Goal: Task Accomplishment & Management: Manage account settings

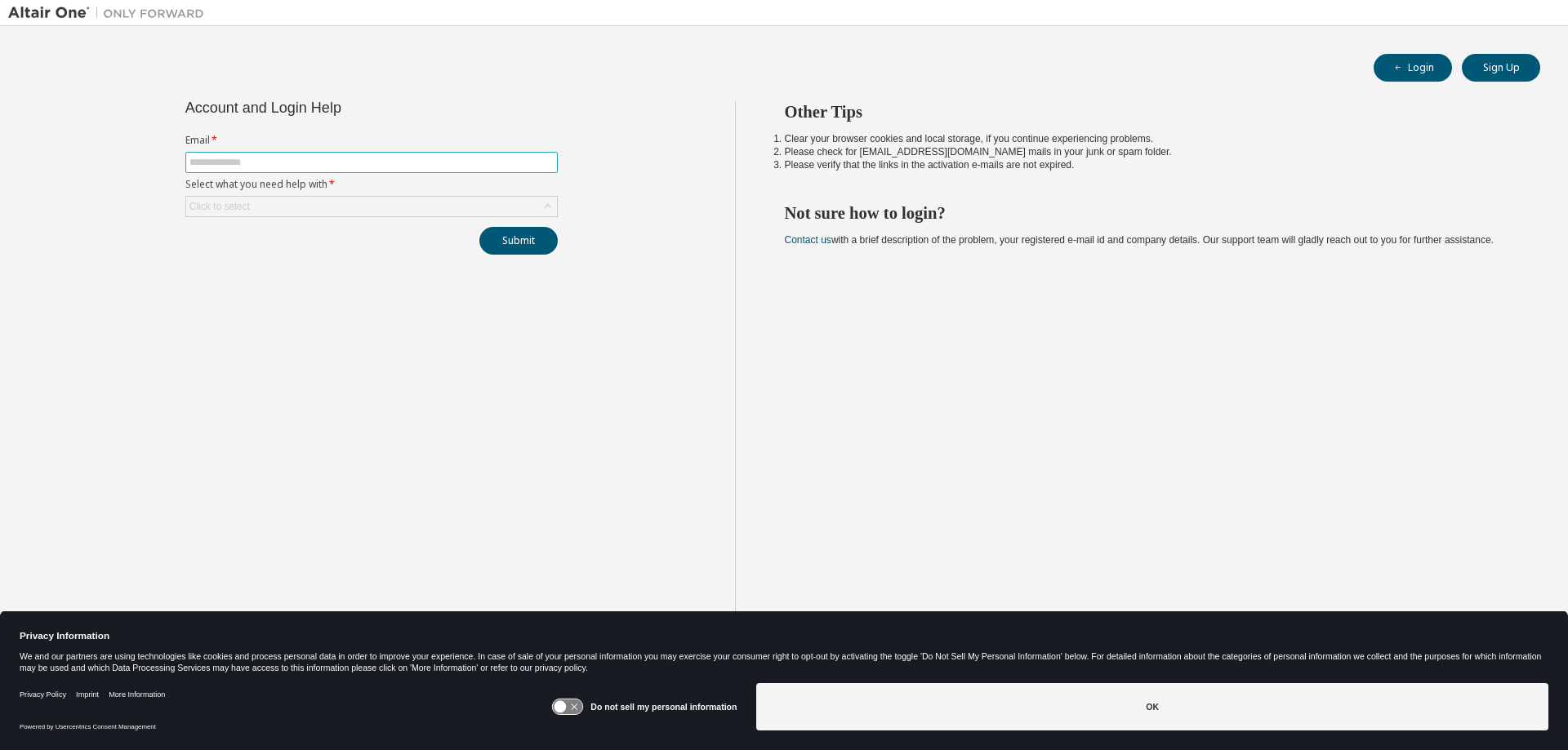
click at [283, 163] on input "text" at bounding box center [371, 162] width 364 height 13
click at [283, 210] on div "Click to select" at bounding box center [371, 207] width 371 height 20
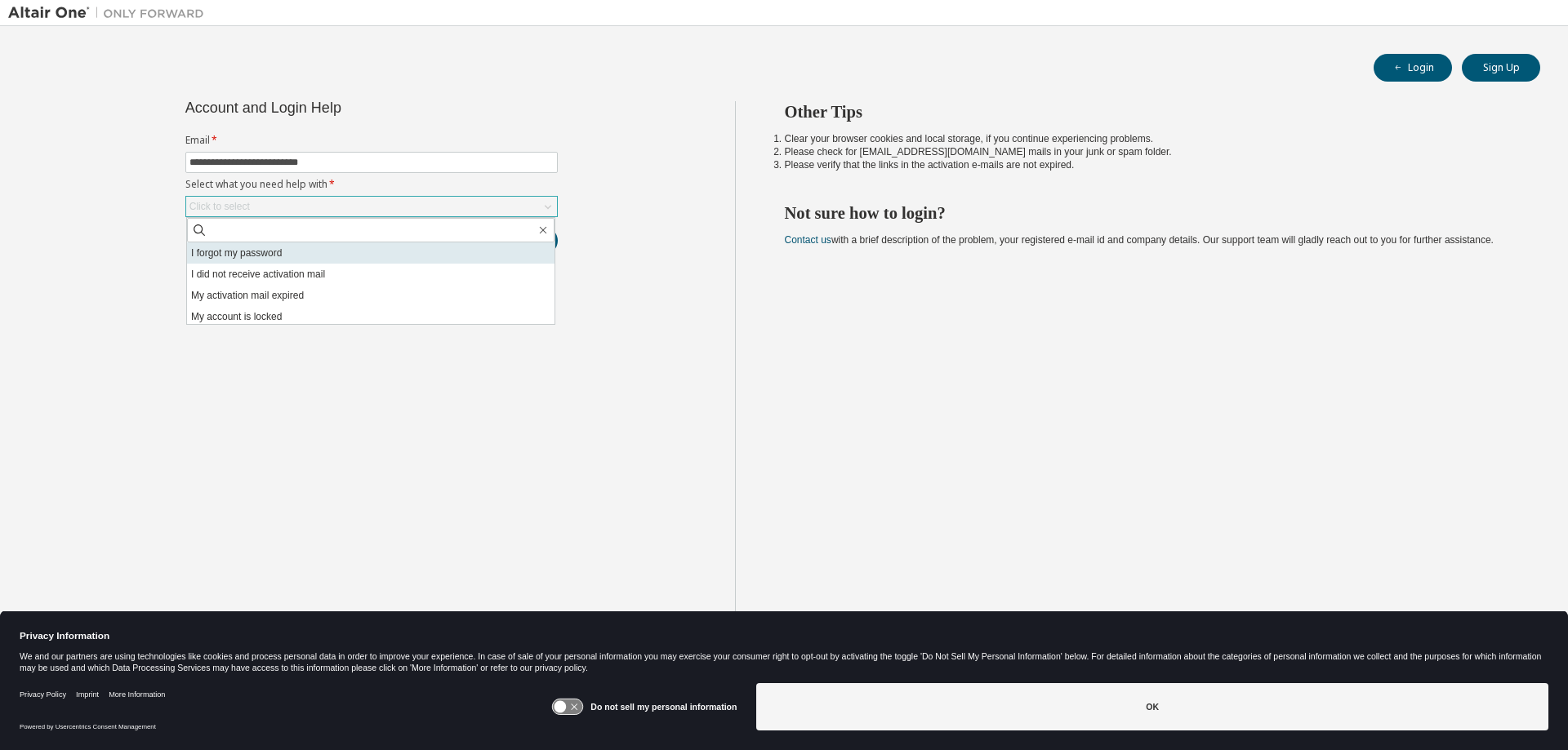
click at [250, 249] on li "I forgot my password" at bounding box center [370, 254] width 367 height 22
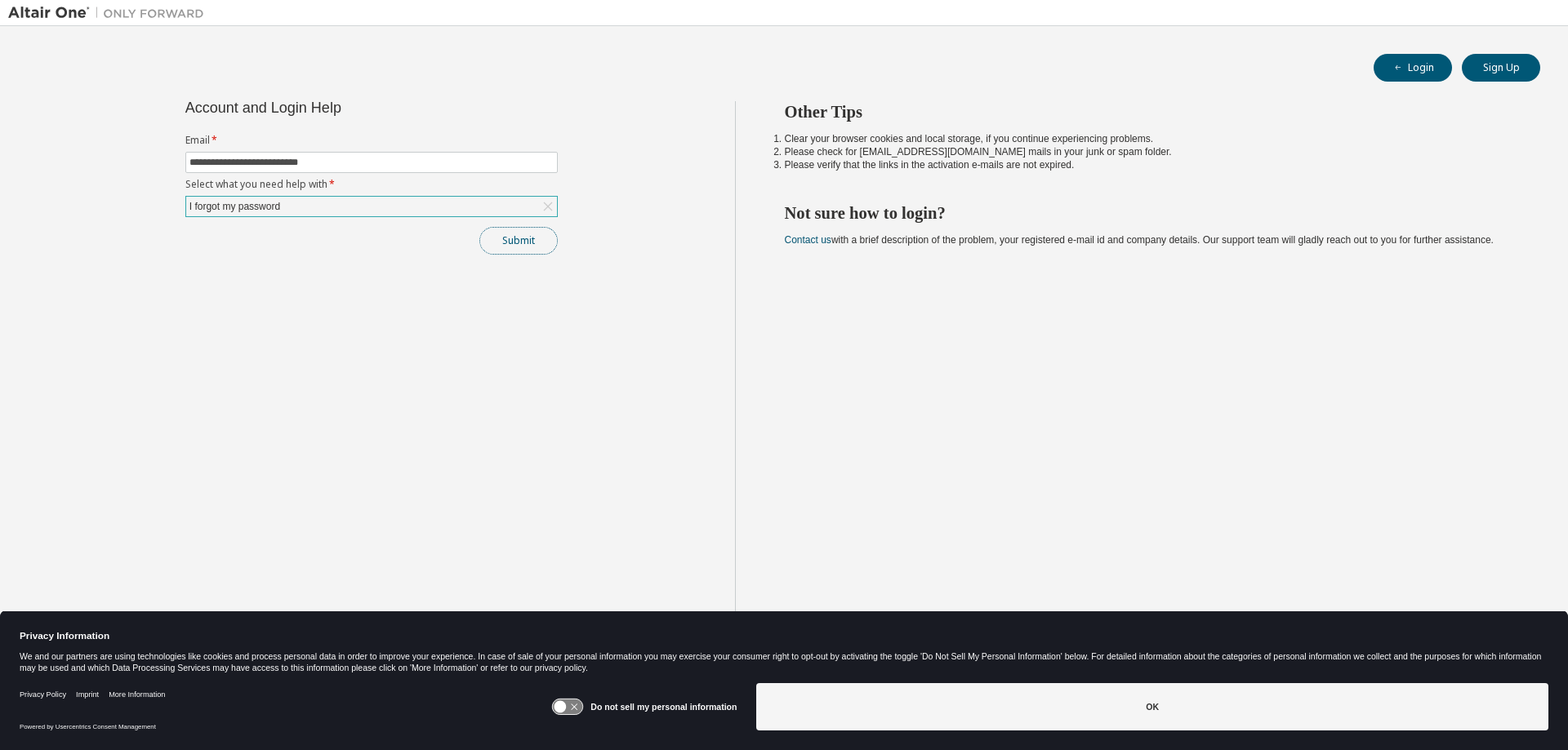
click at [541, 244] on button "Submit" at bounding box center [518, 240] width 79 height 28
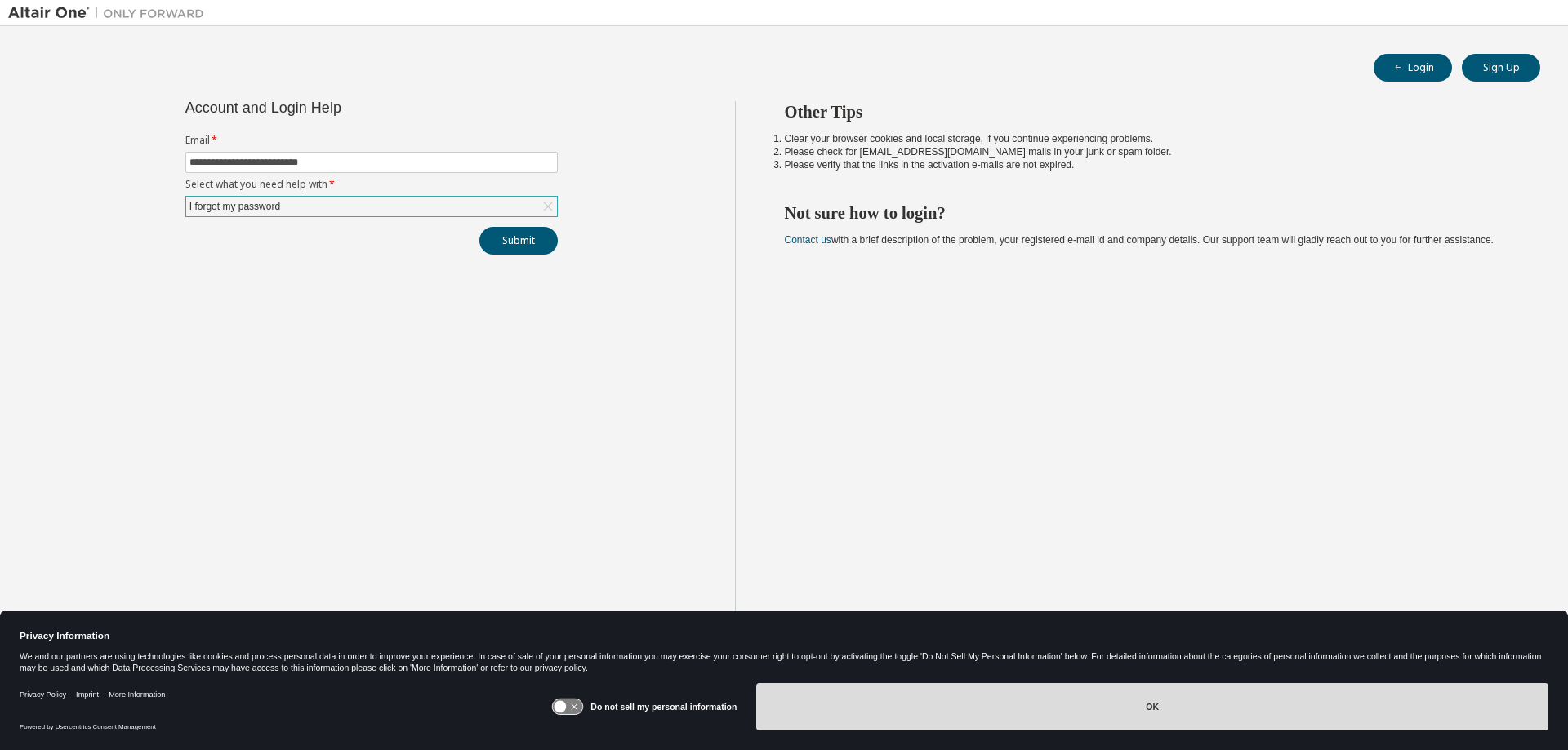
click at [1155, 709] on button "OK" at bounding box center [1153, 707] width 793 height 47
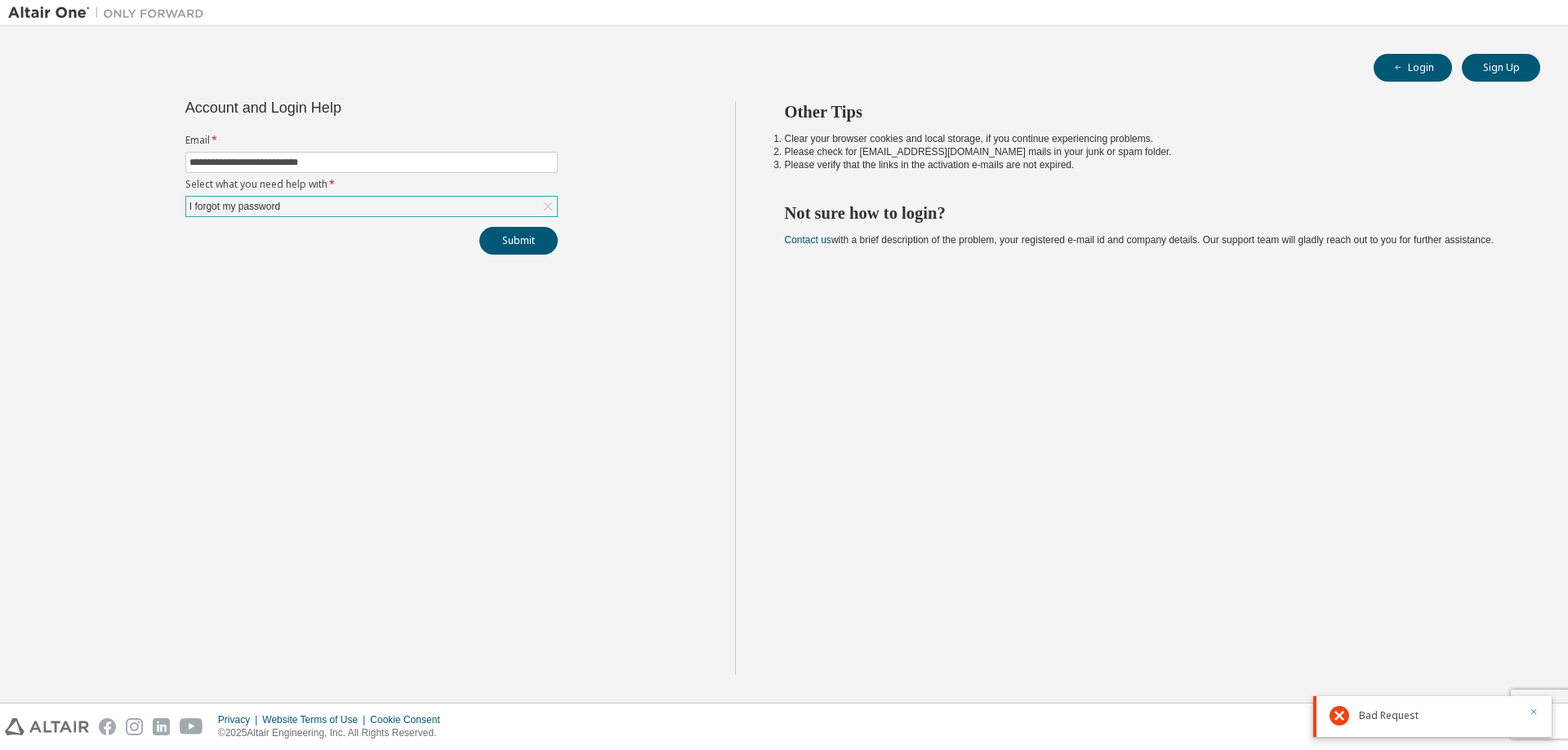
click at [1532, 709] on icon "button" at bounding box center [1533, 711] width 10 height 10
click at [525, 241] on button "Submit" at bounding box center [518, 240] width 79 height 28
click at [1536, 715] on icon "button" at bounding box center [1534, 712] width 5 height 5
drag, startPoint x: 359, startPoint y: 164, endPoint x: 38, endPoint y: 152, distance: 321.2
click at [190, 156] on input "**********" at bounding box center [371, 162] width 364 height 13
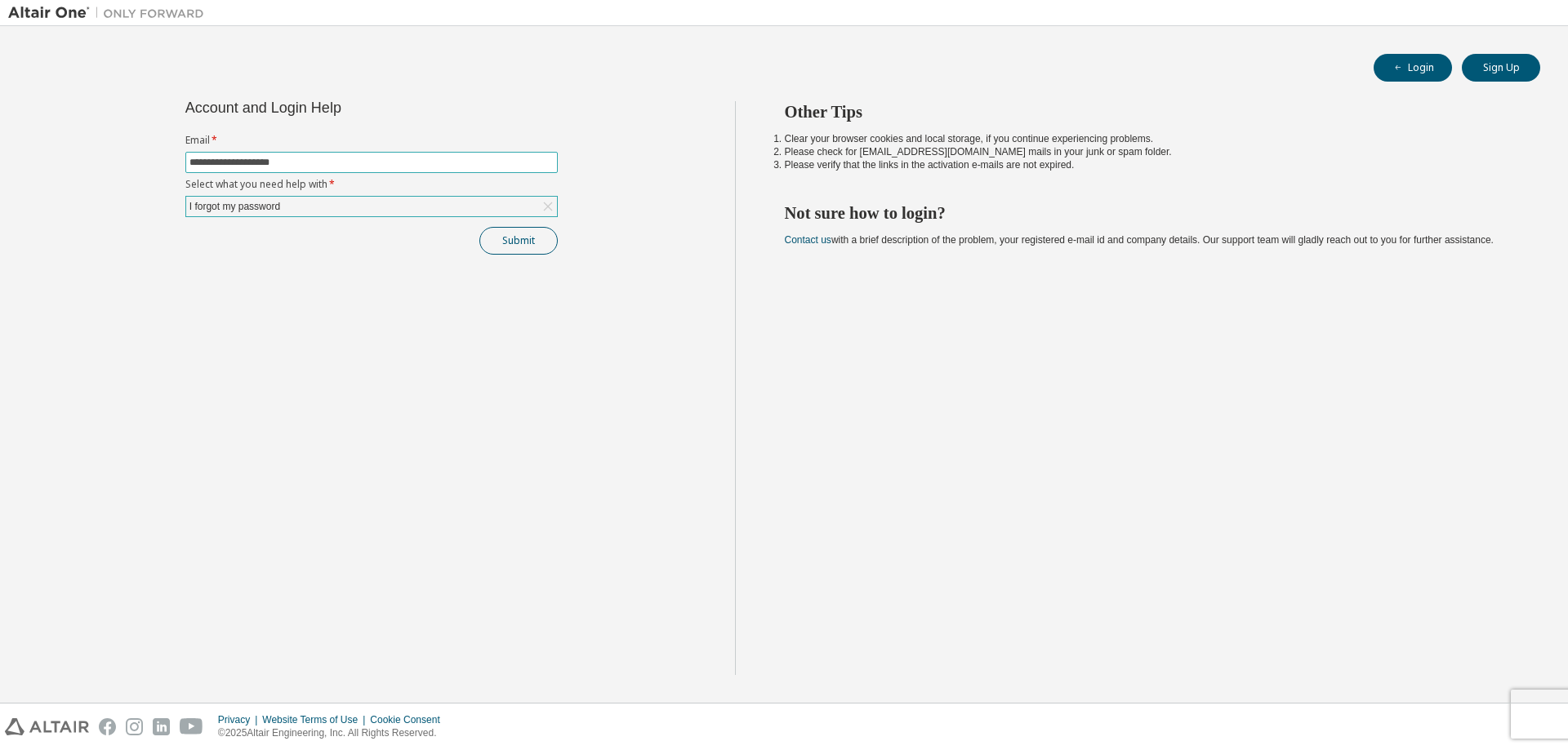
type input "**********"
click at [512, 248] on button "Submit" at bounding box center [518, 240] width 79 height 28
click at [513, 243] on button "Submit" at bounding box center [518, 240] width 79 height 28
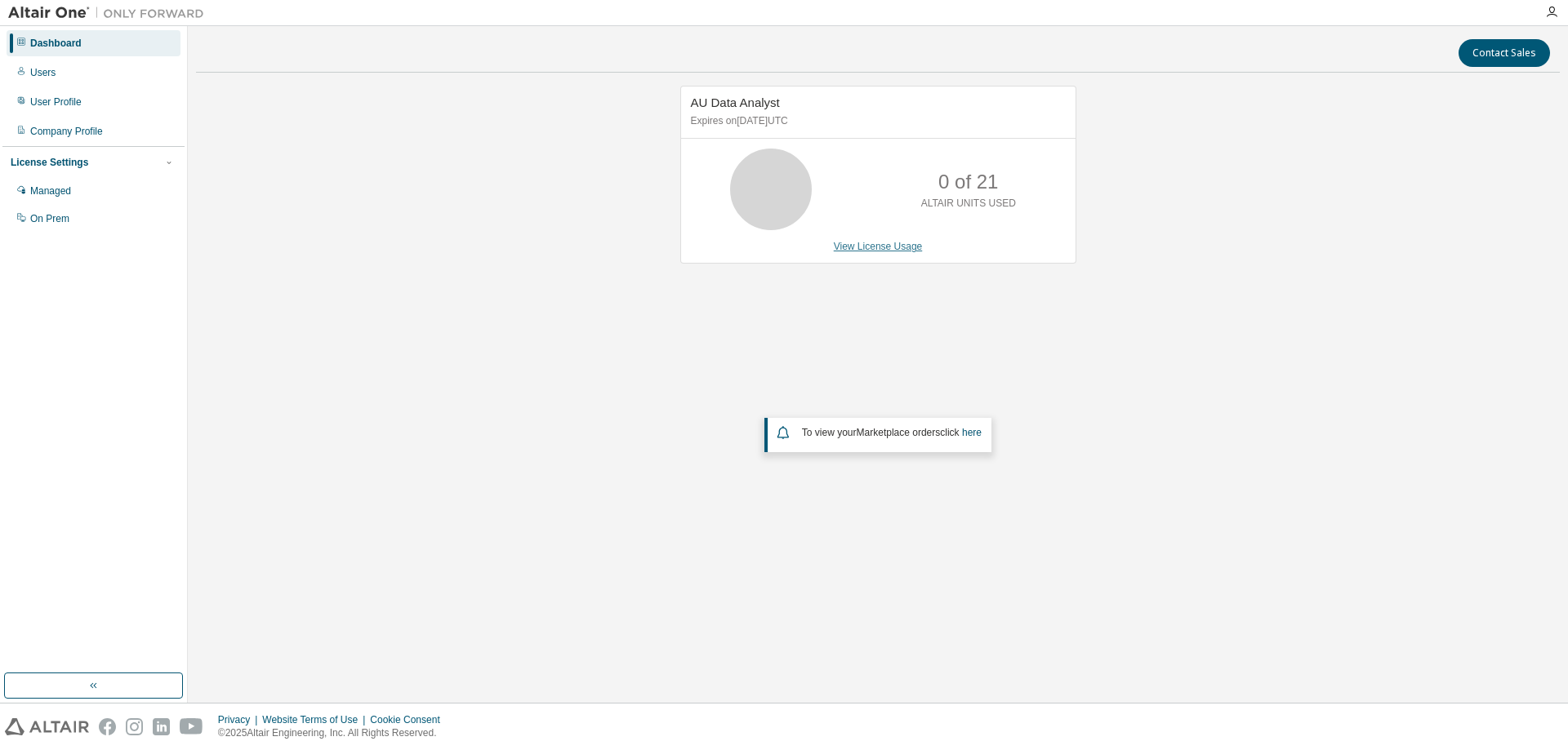
click at [877, 245] on link "View License Usage" at bounding box center [878, 246] width 89 height 12
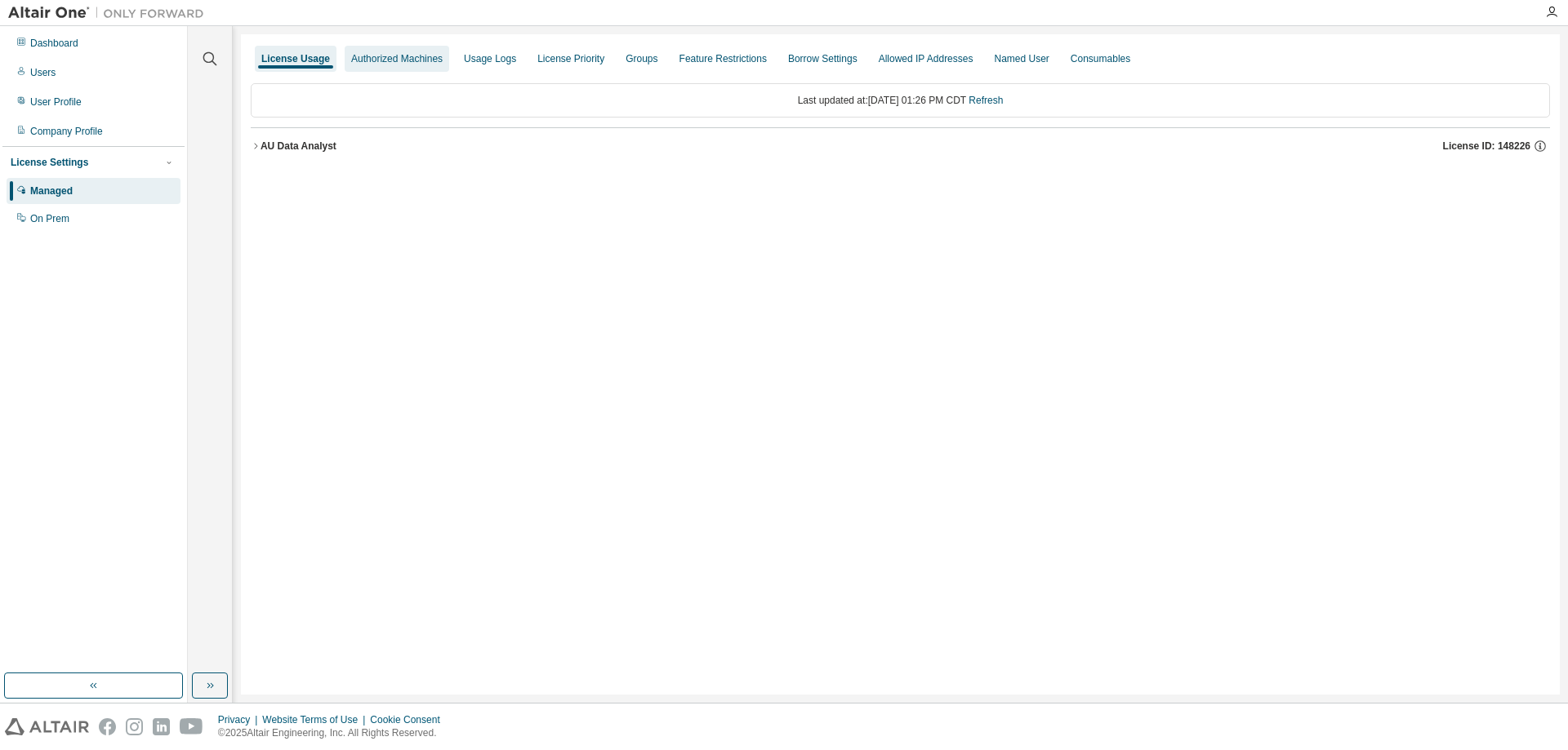
click at [389, 60] on div "Authorized Machines" at bounding box center [396, 59] width 91 height 13
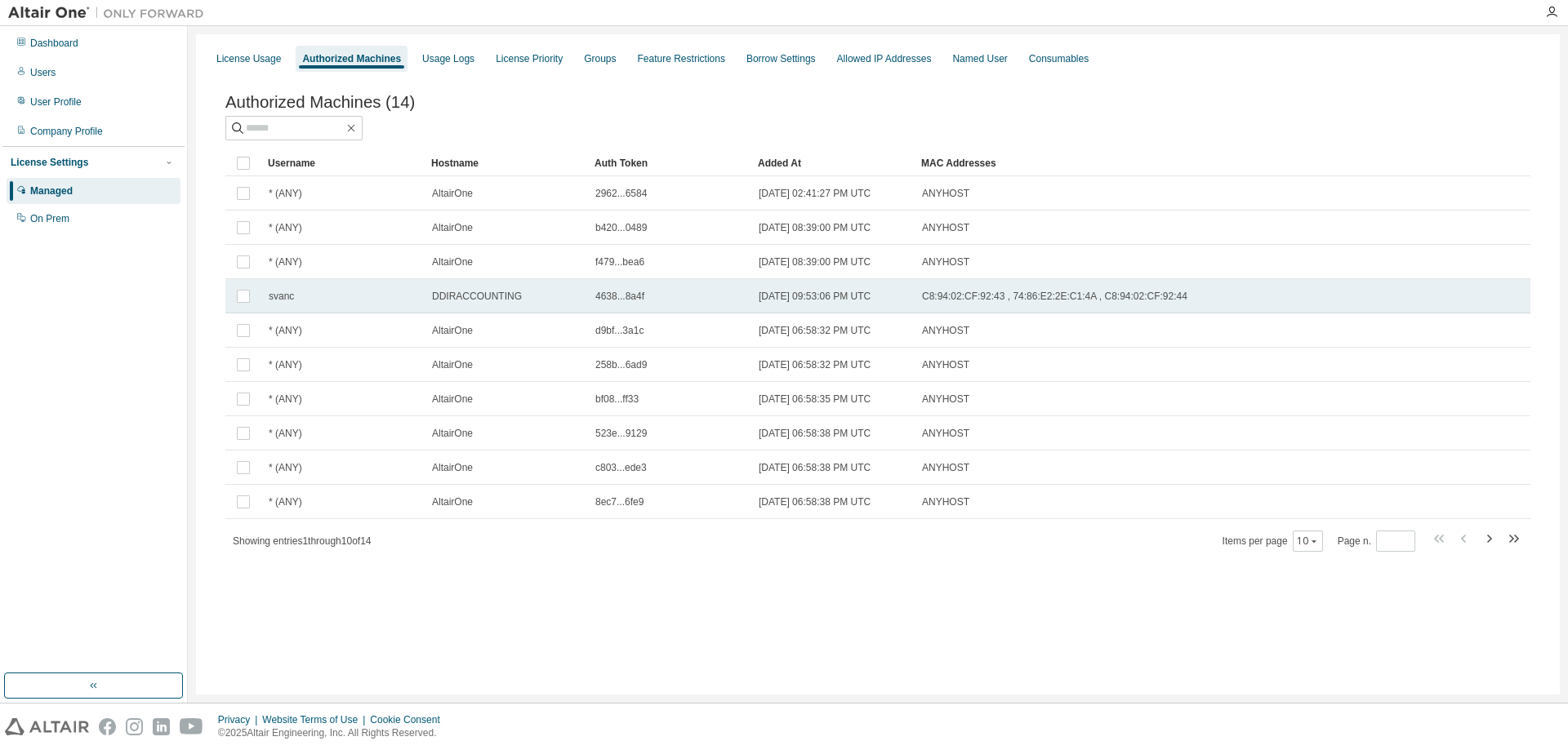
click at [441, 301] on span "DDIRACCOUNTING" at bounding box center [478, 296] width 90 height 13
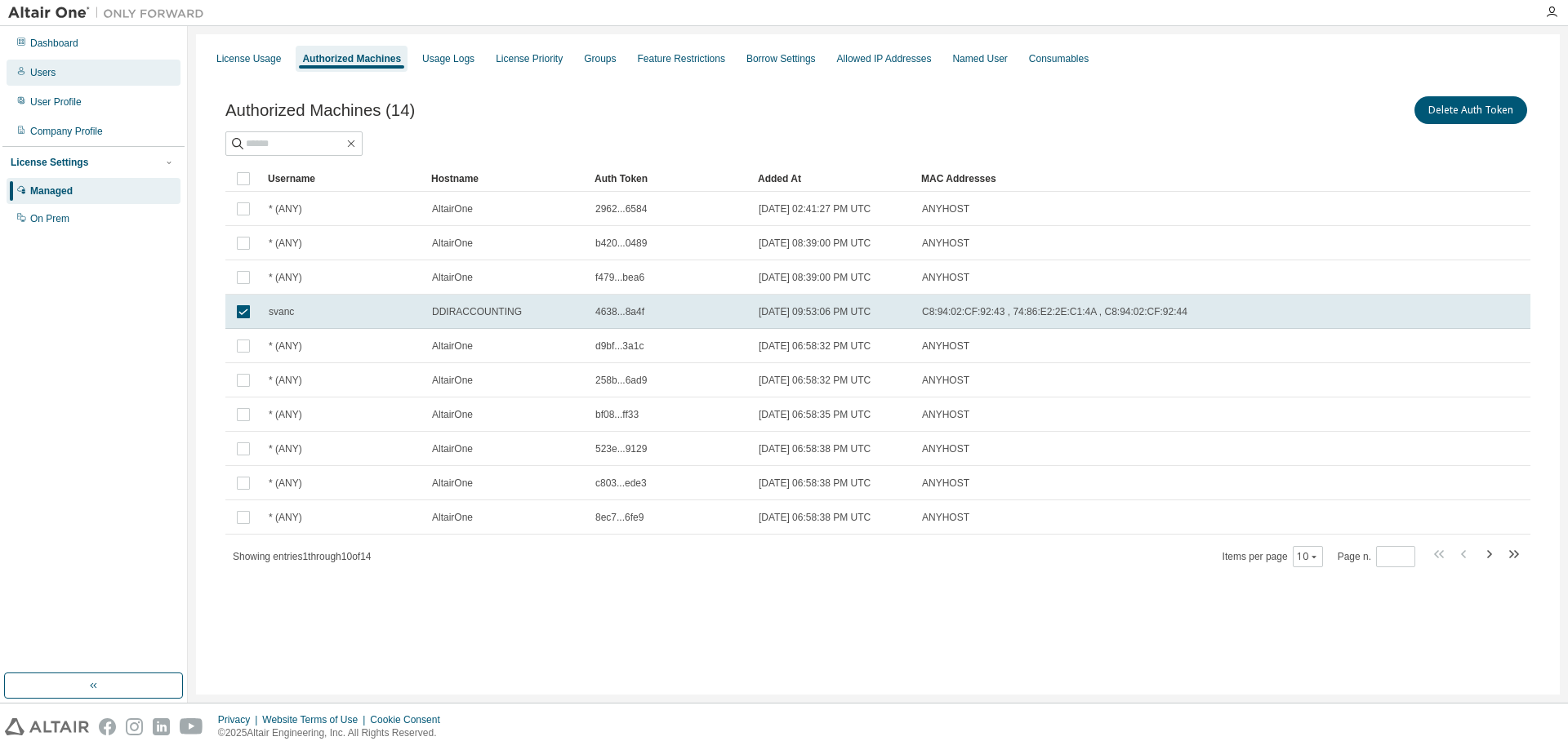
click at [48, 65] on div "Users" at bounding box center [93, 72] width 174 height 26
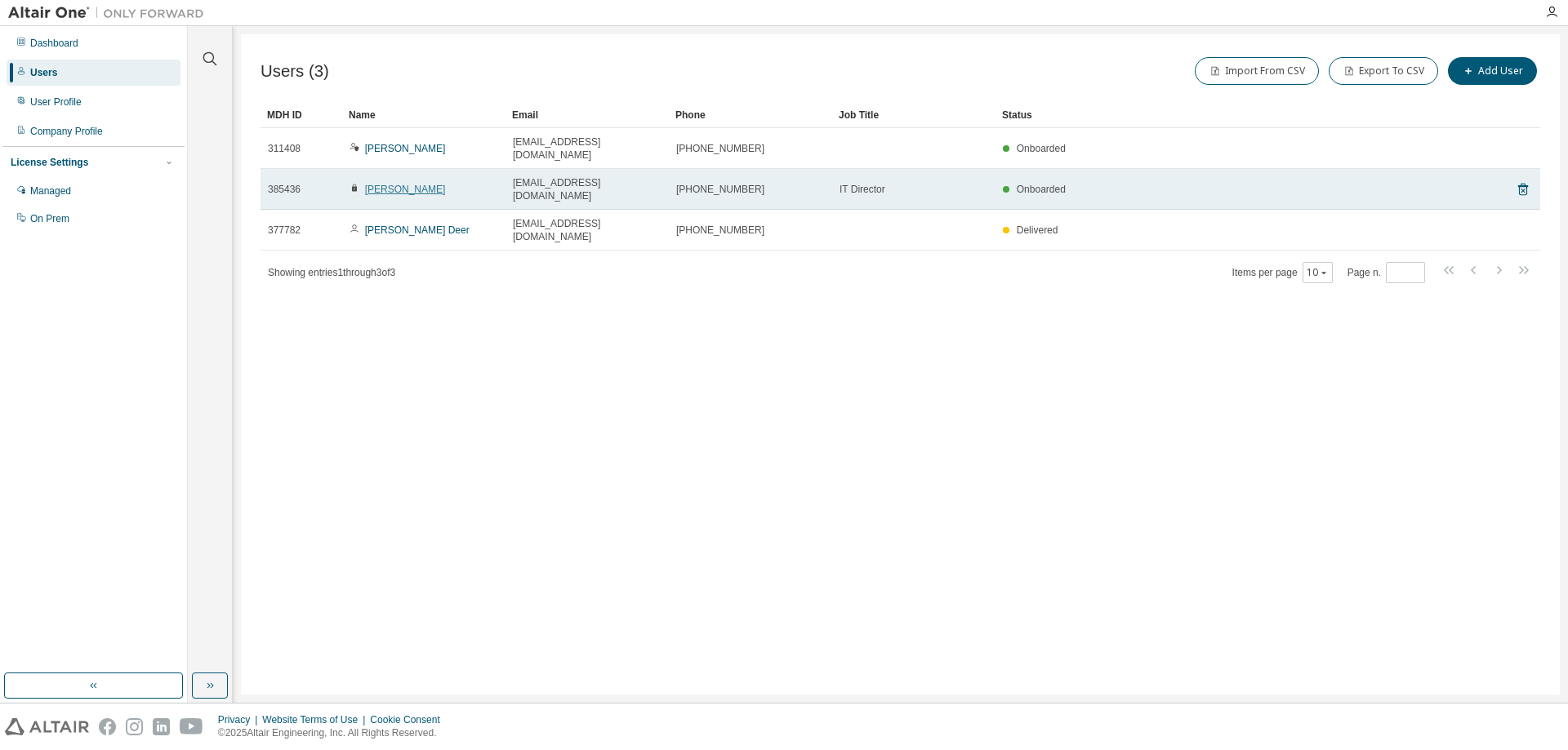
click at [371, 184] on link "Lana Bowen" at bounding box center [405, 190] width 81 height 12
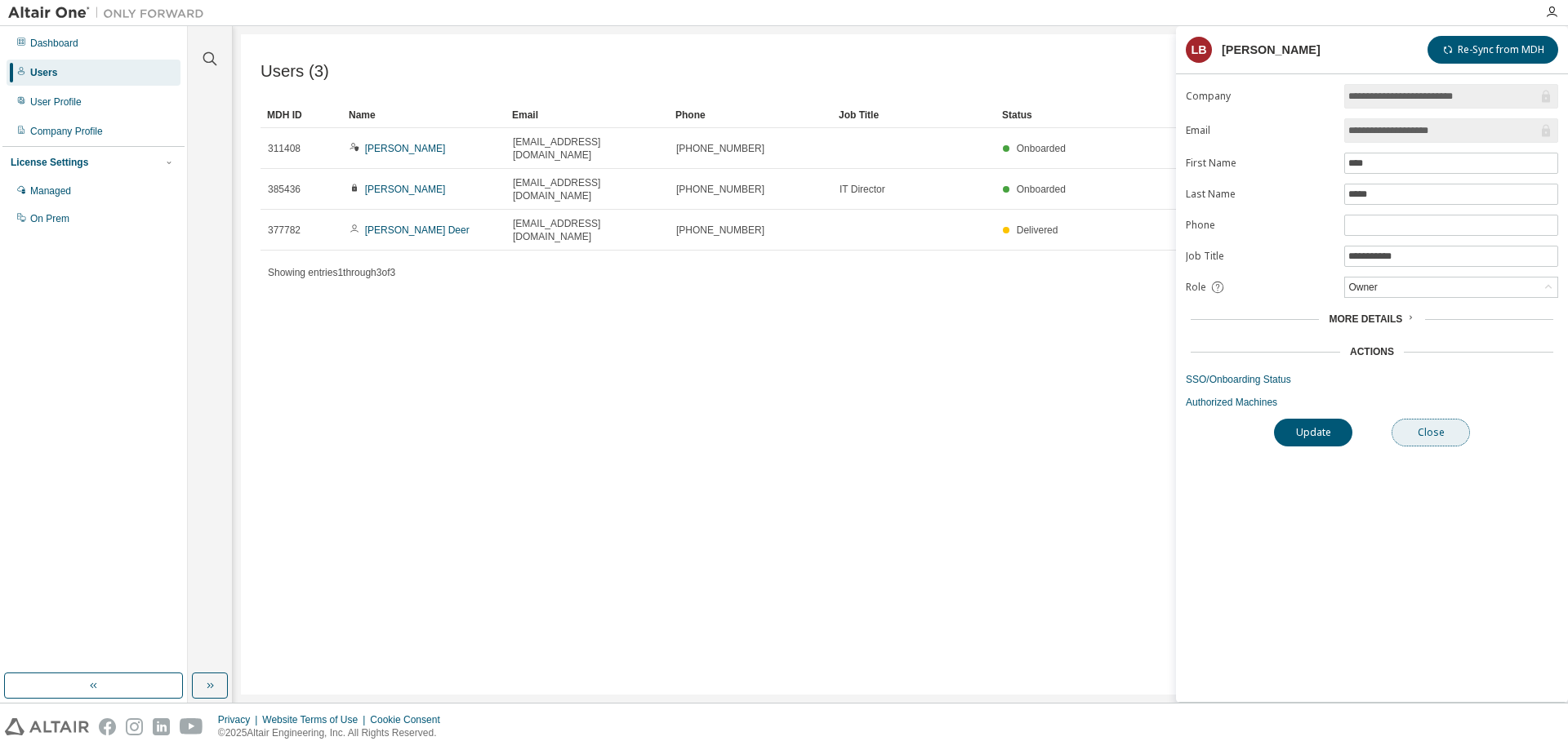
click at [1426, 432] on button "Close" at bounding box center [1431, 432] width 79 height 28
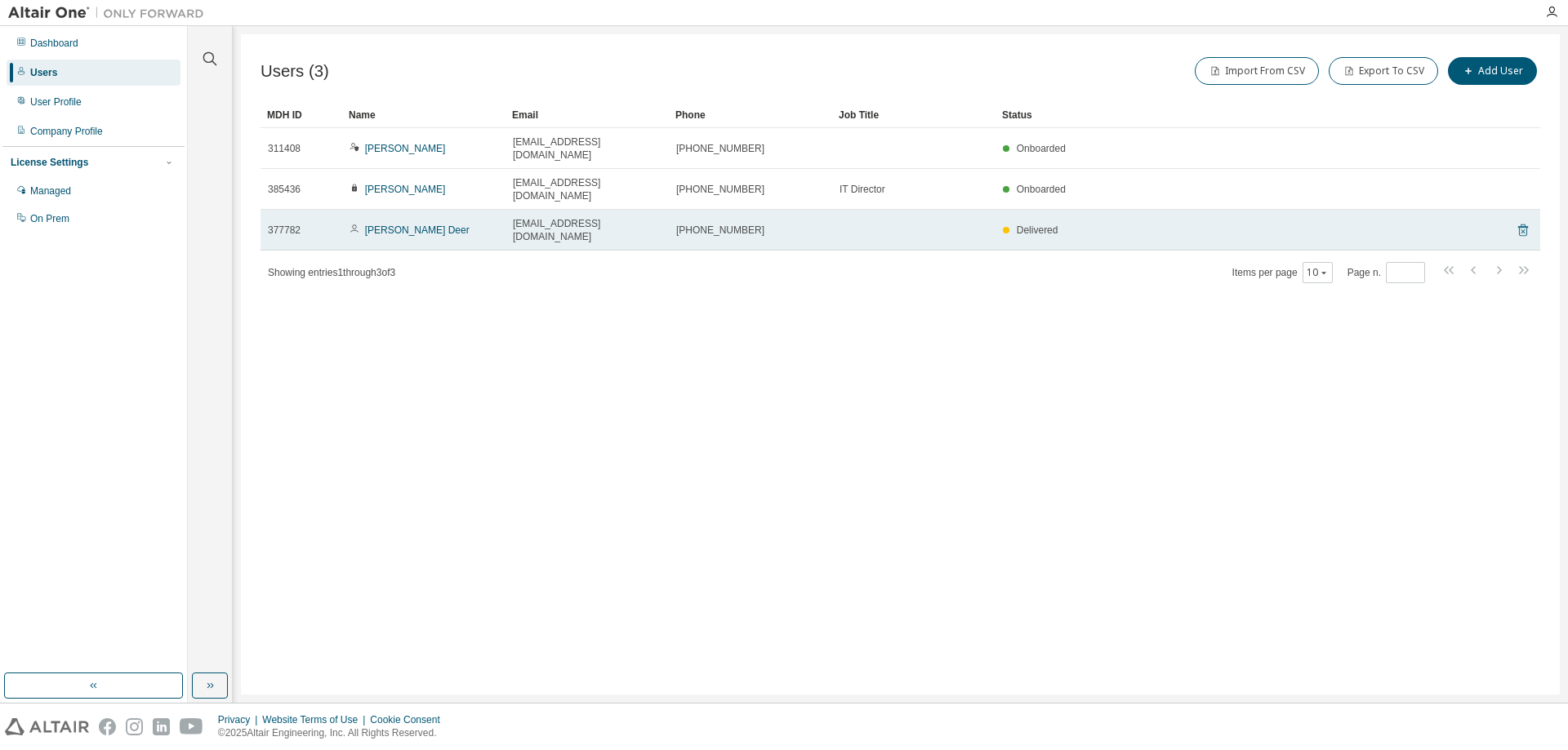
click at [1526, 225] on icon at bounding box center [1523, 231] width 10 height 13
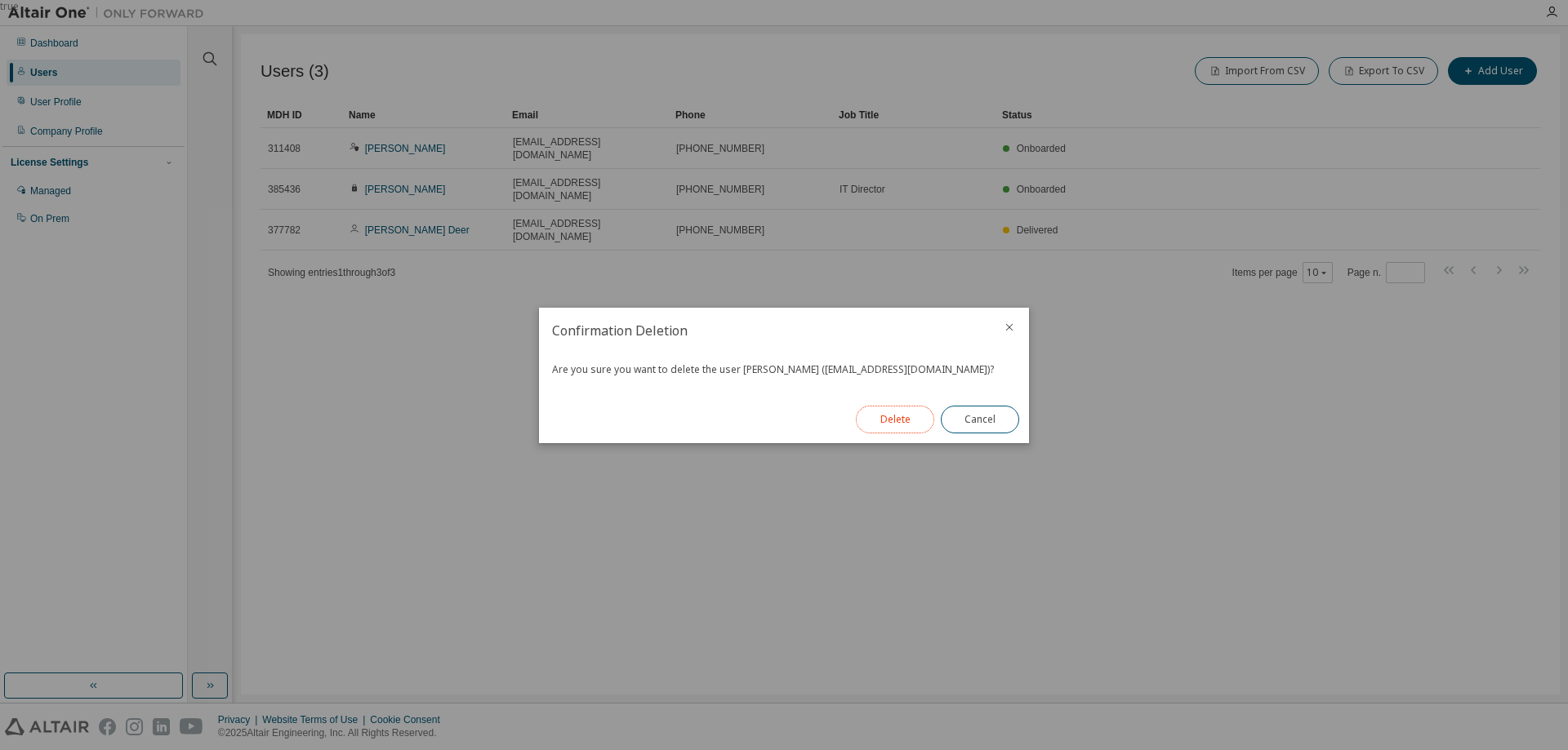
click at [914, 425] on button "Delete" at bounding box center [895, 420] width 79 height 28
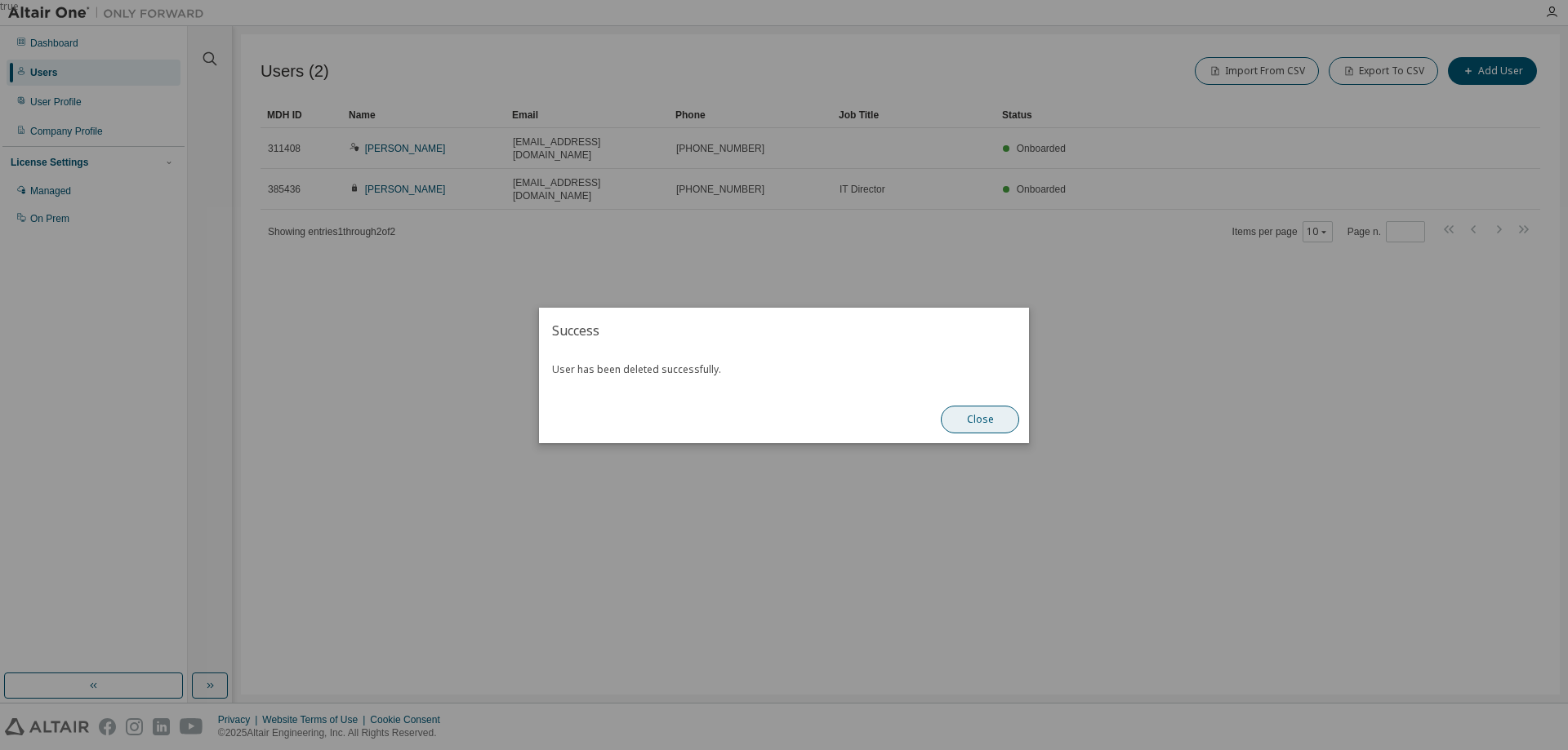
click at [970, 420] on button "Close" at bounding box center [979, 420] width 79 height 28
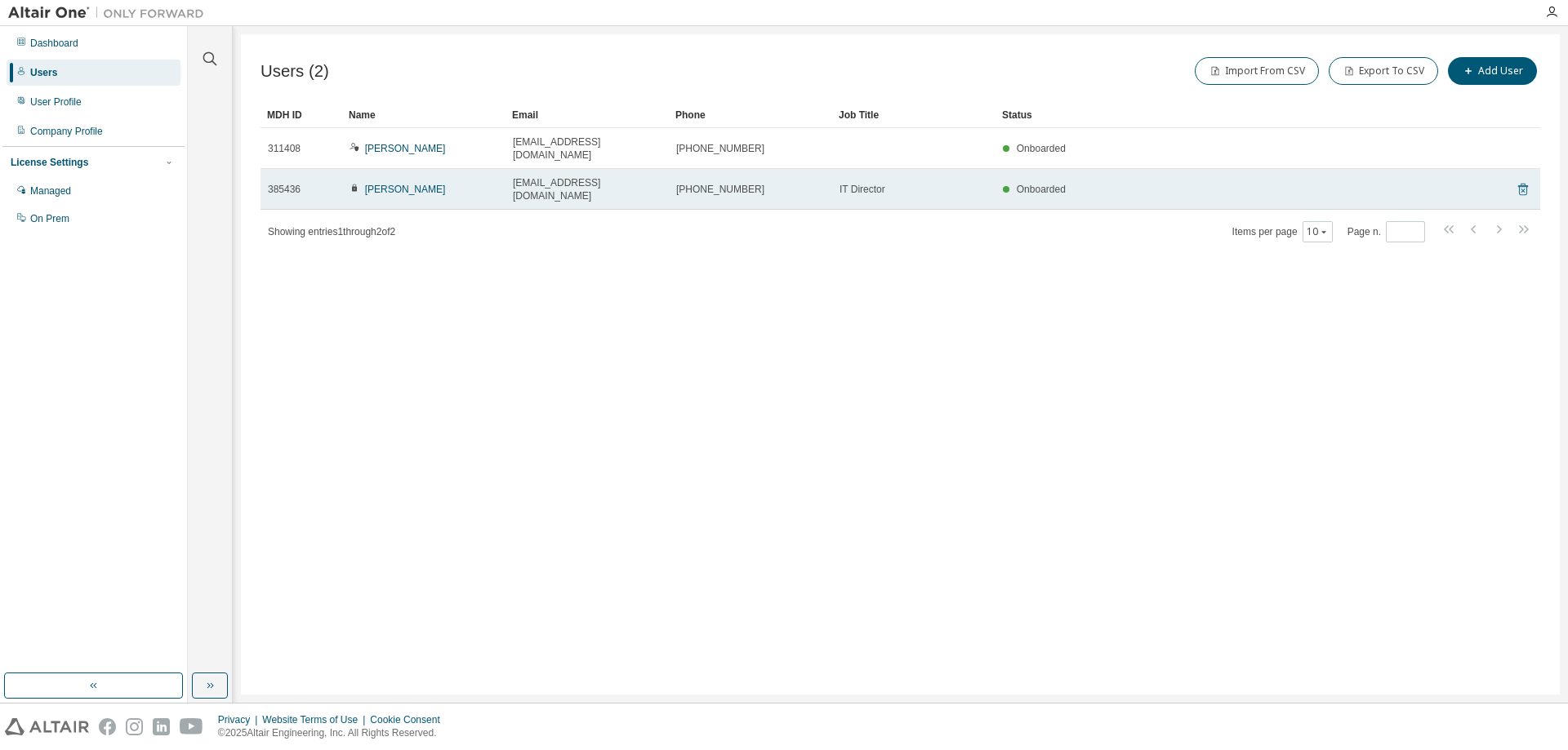
click at [1521, 180] on icon at bounding box center [1523, 190] width 14 height 20
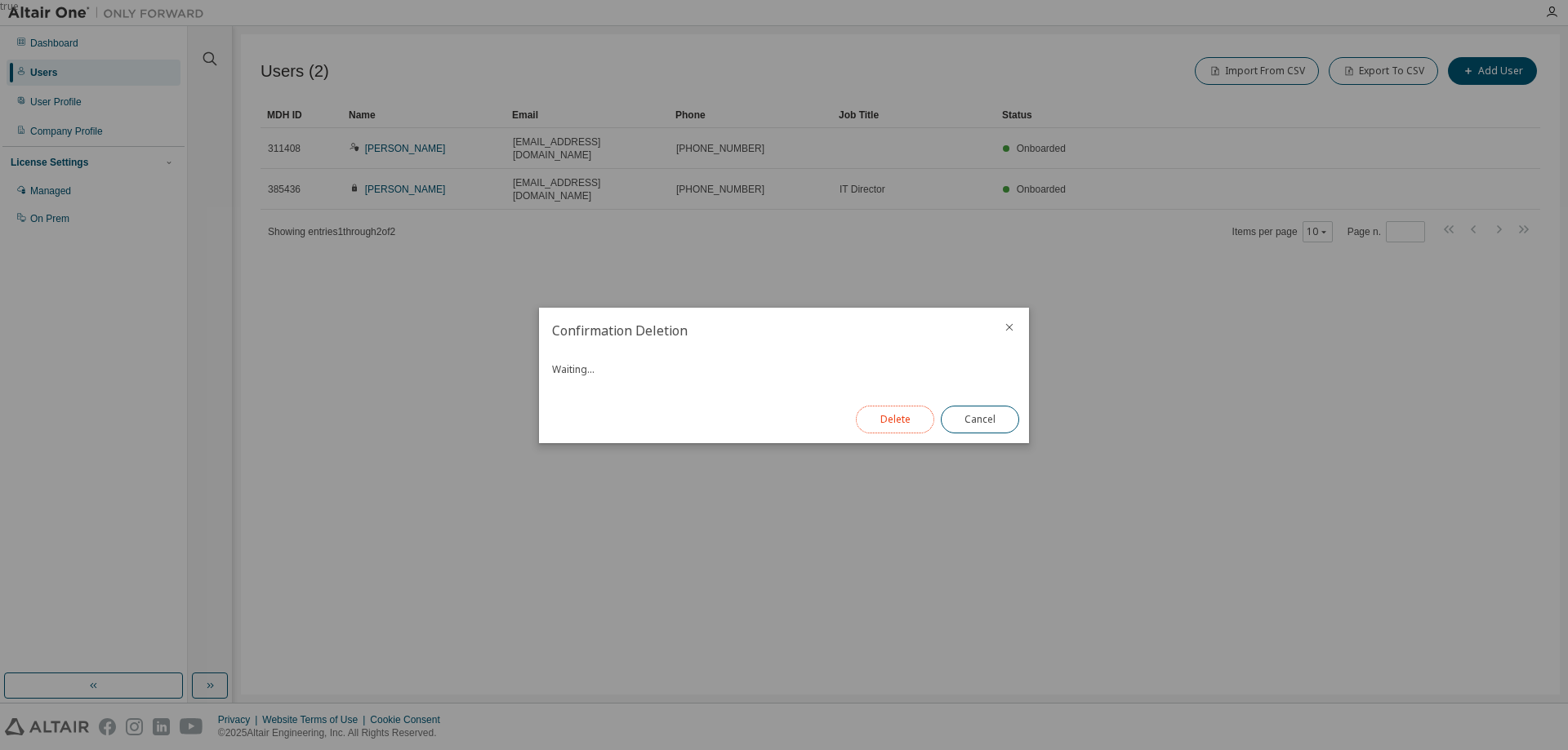
click at [880, 423] on button "Delete" at bounding box center [895, 420] width 79 height 28
click at [999, 438] on div "Close" at bounding box center [979, 420] width 98 height 47
click at [972, 417] on button "Close" at bounding box center [979, 420] width 79 height 28
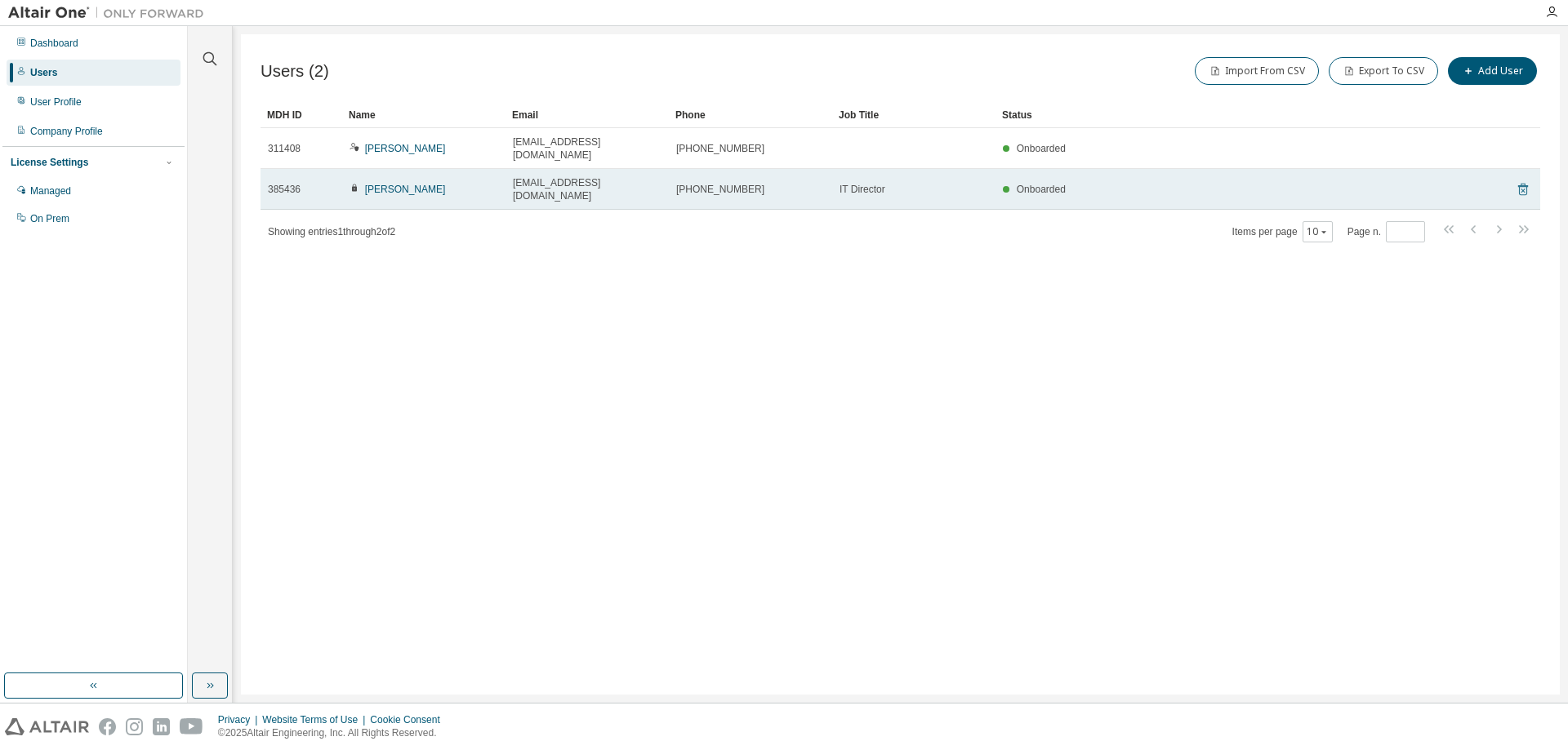
click at [1517, 180] on icon at bounding box center [1523, 190] width 14 height 20
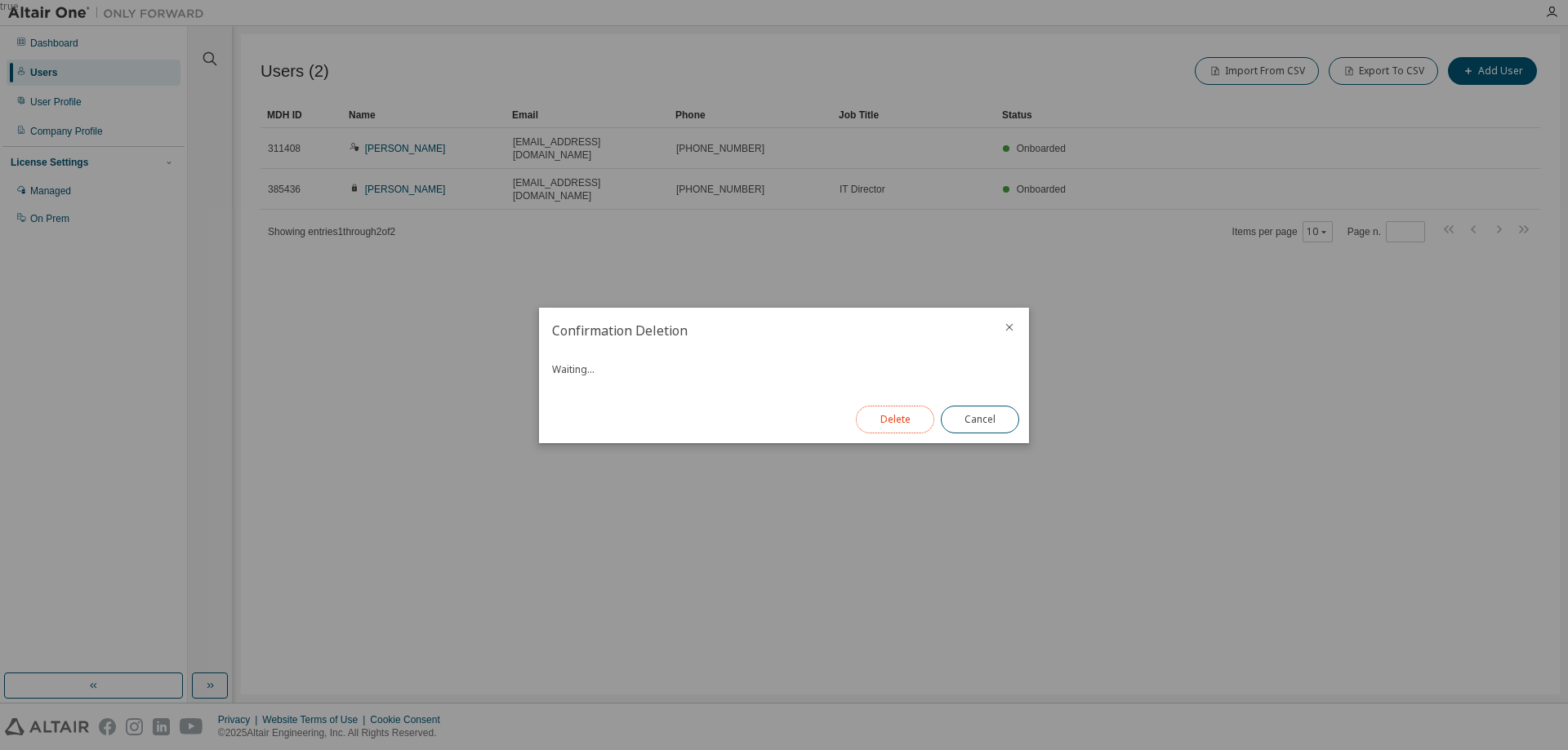
click at [895, 421] on button "Delete" at bounding box center [895, 420] width 79 height 28
click at [983, 418] on button "Close" at bounding box center [979, 420] width 79 height 28
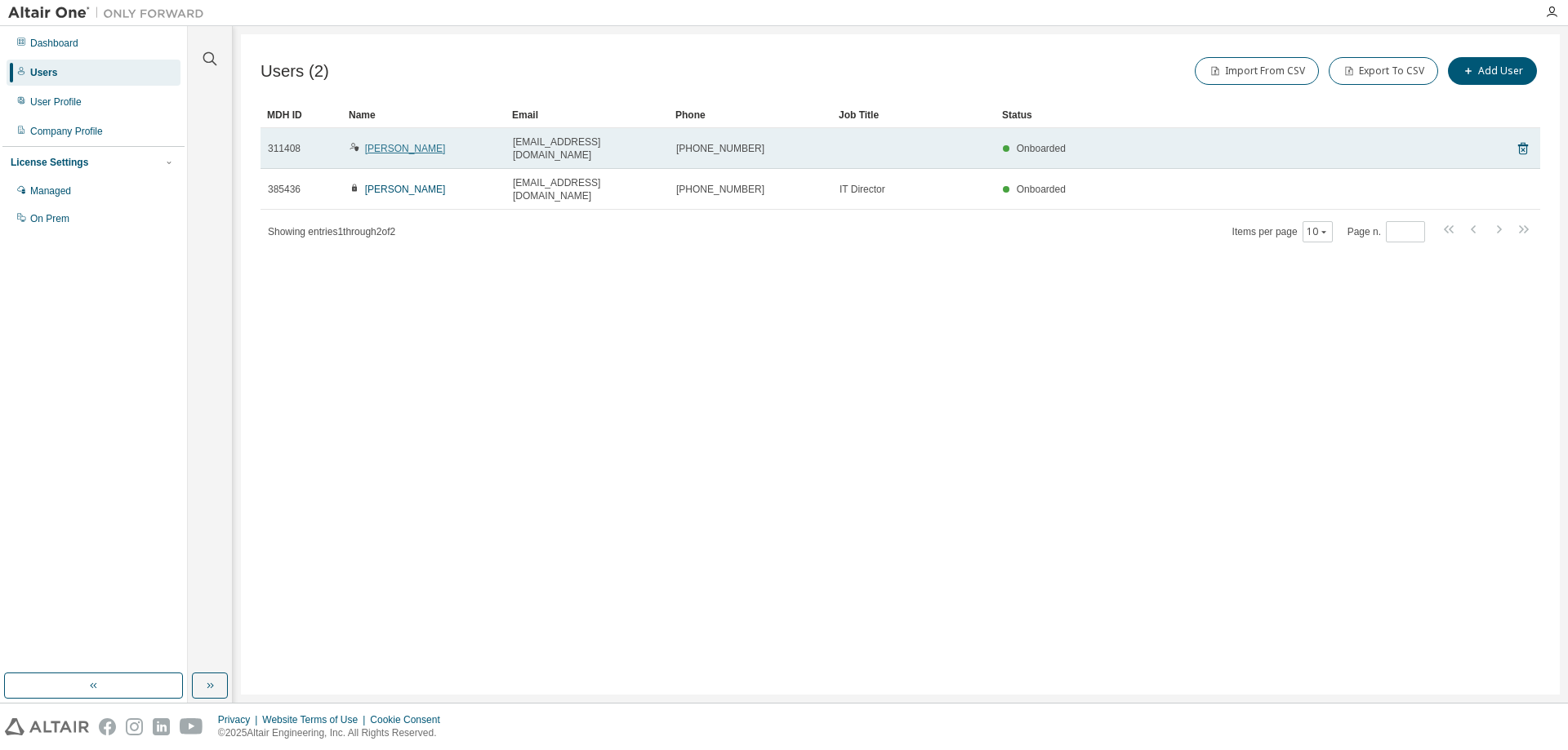
click at [415, 143] on link "Shelton Vance" at bounding box center [405, 148] width 81 height 12
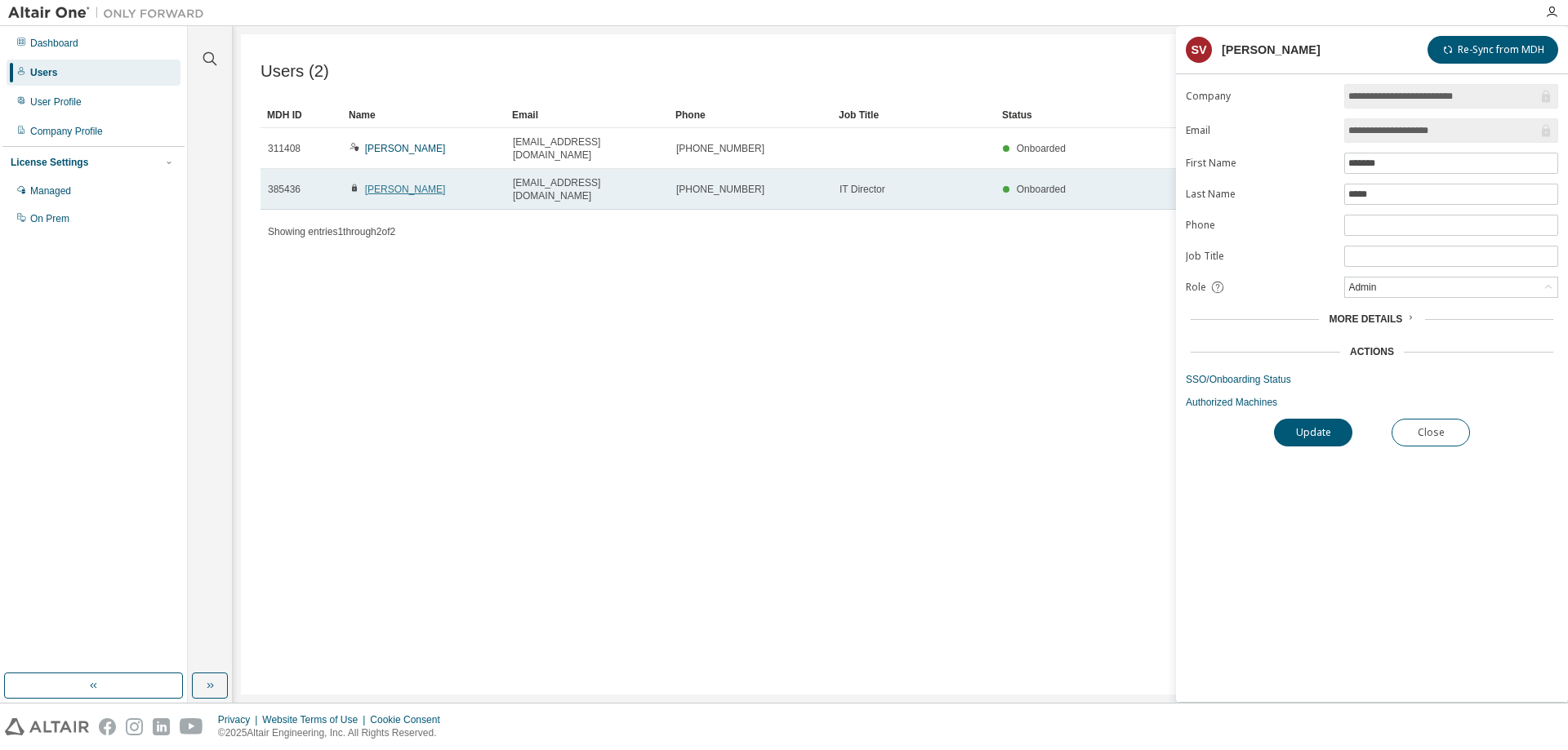
click at [374, 184] on link "Lana Bowen" at bounding box center [405, 190] width 81 height 12
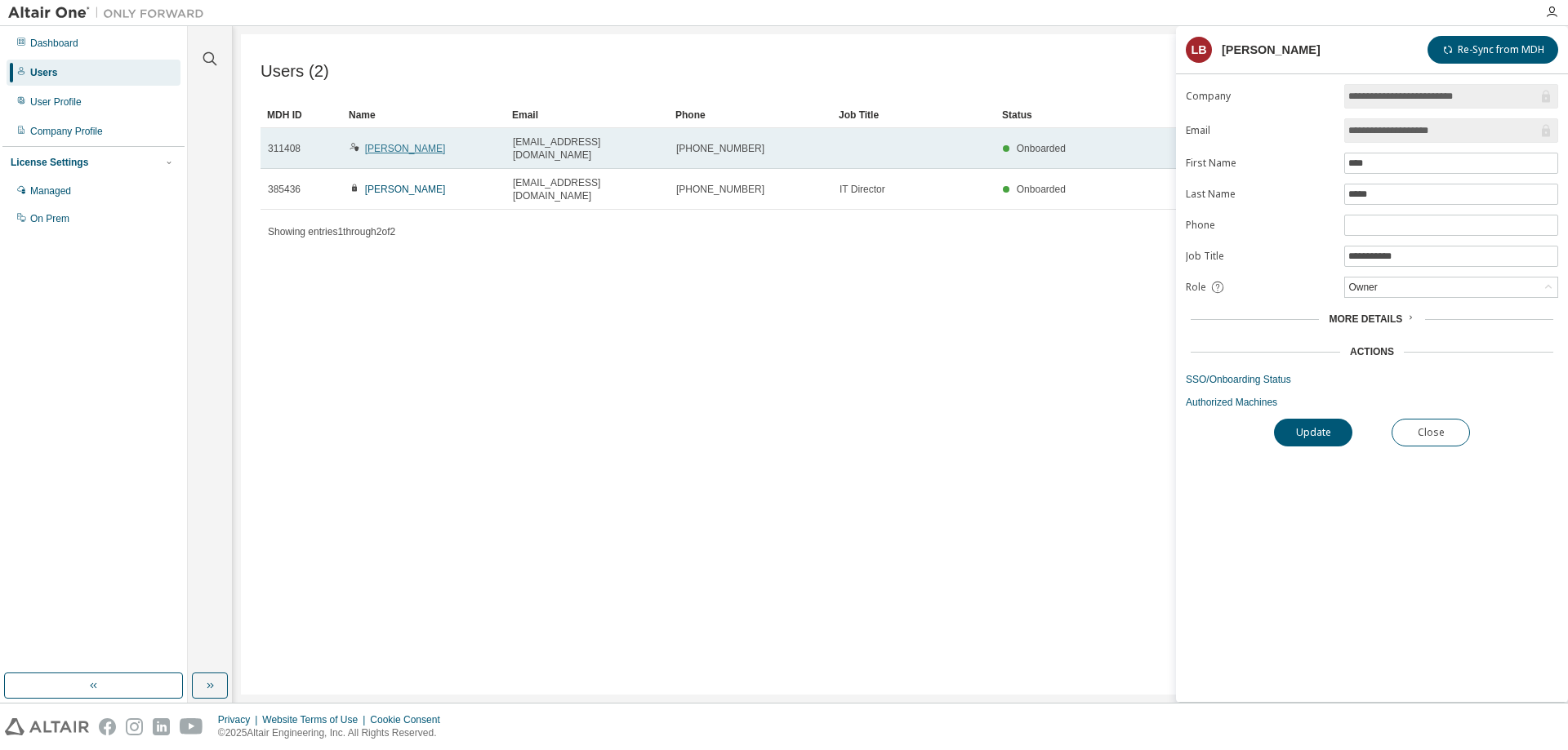
click at [393, 144] on link "Shelton Vance" at bounding box center [405, 148] width 81 height 12
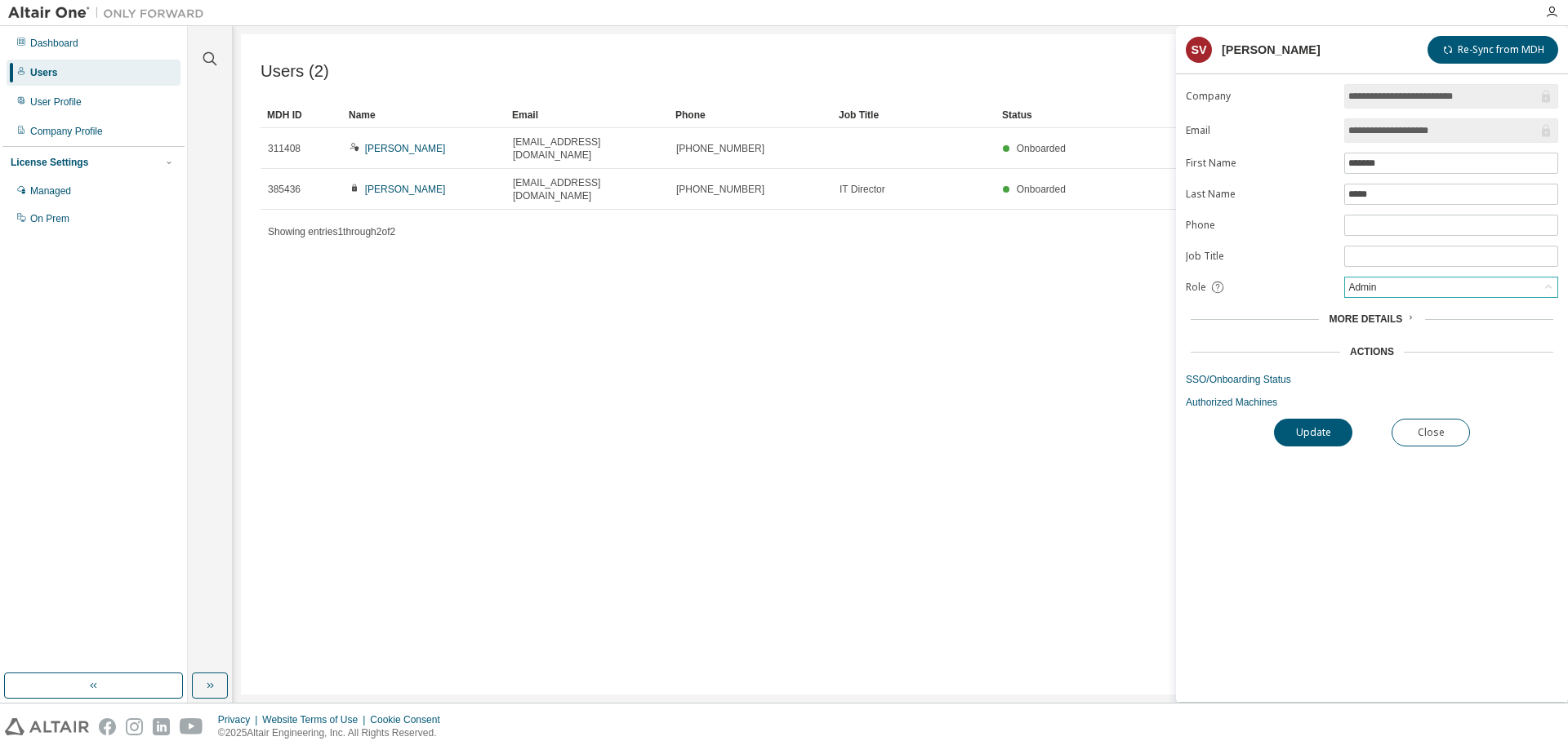
click at [1545, 287] on icon at bounding box center [1548, 287] width 16 height 16
click at [1389, 330] on li "Owner" at bounding box center [1451, 333] width 209 height 22
click at [1302, 432] on button "Update" at bounding box center [1313, 432] width 79 height 28
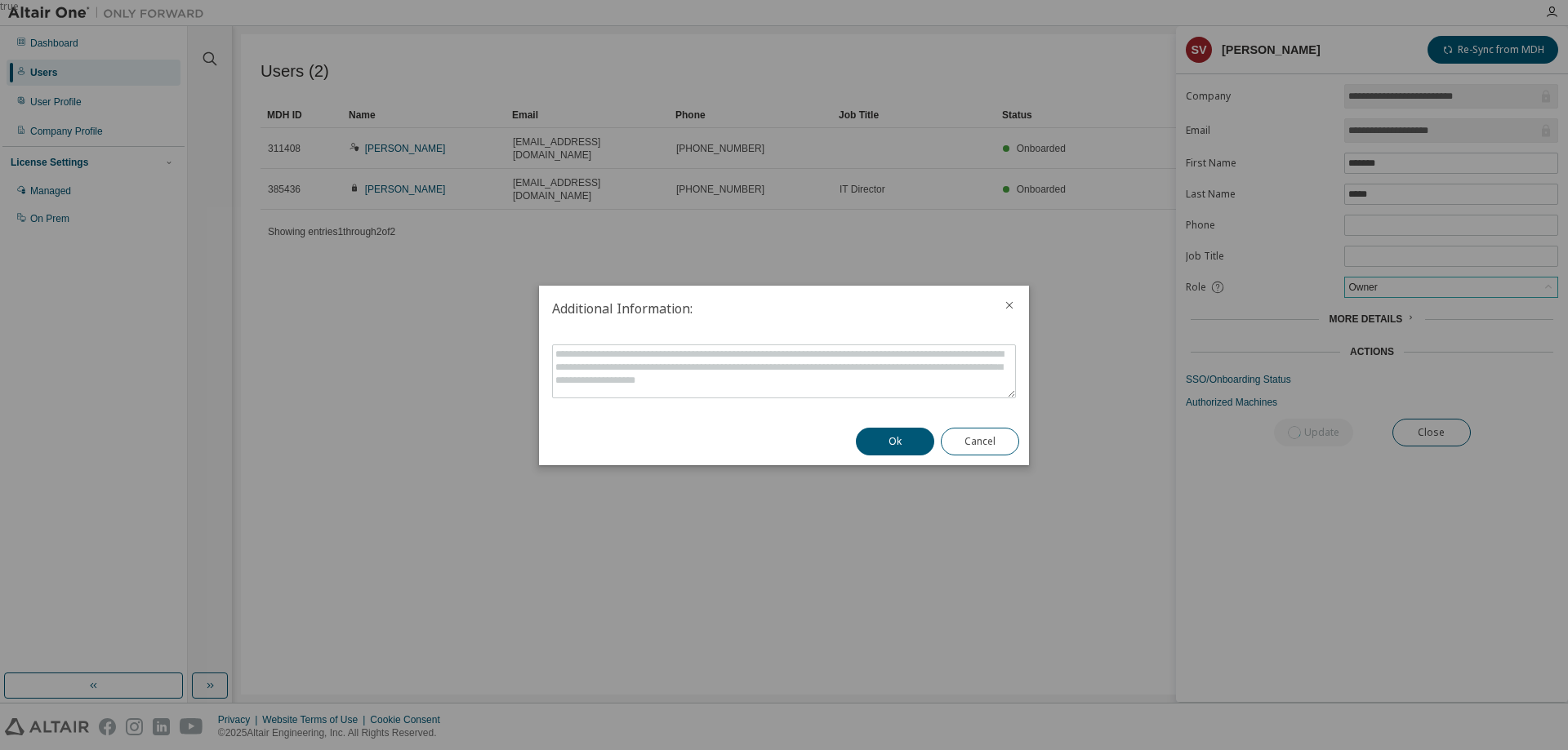
click at [897, 444] on button "Ok" at bounding box center [895, 441] width 79 height 28
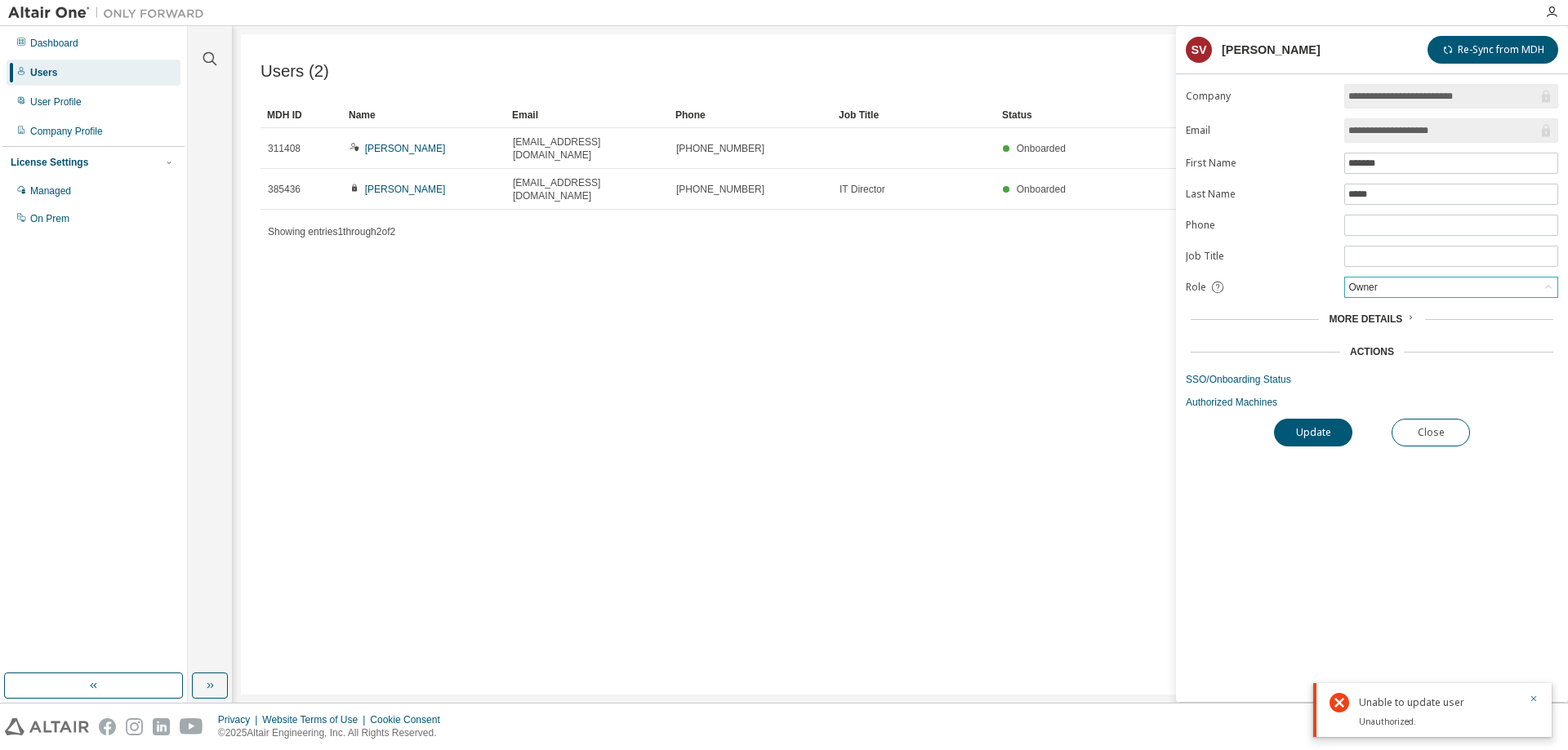
click at [1408, 319] on icon at bounding box center [1410, 317] width 10 height 10
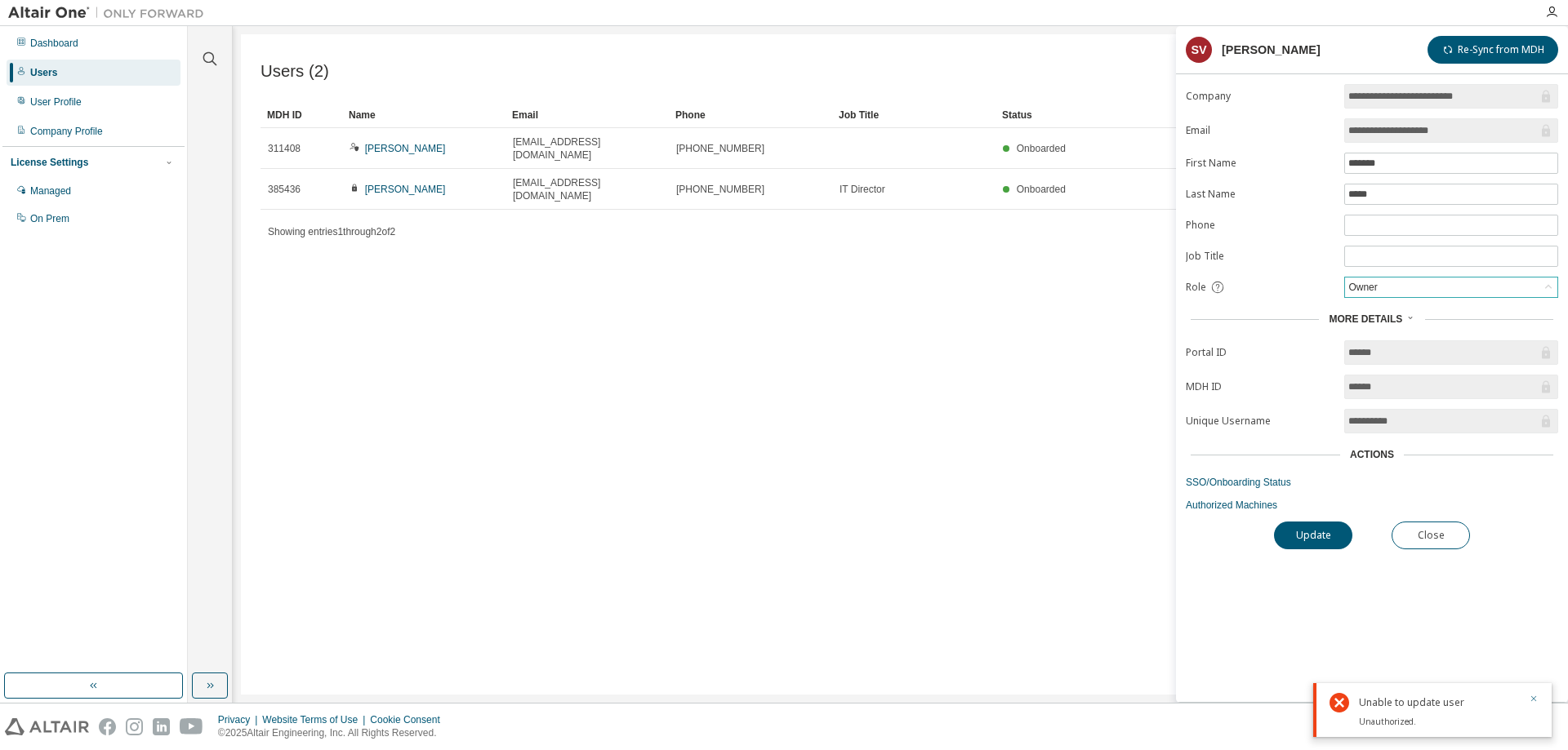
click at [1535, 699] on icon "button" at bounding box center [1533, 699] width 10 height 10
click at [1423, 539] on button "Close" at bounding box center [1431, 535] width 79 height 28
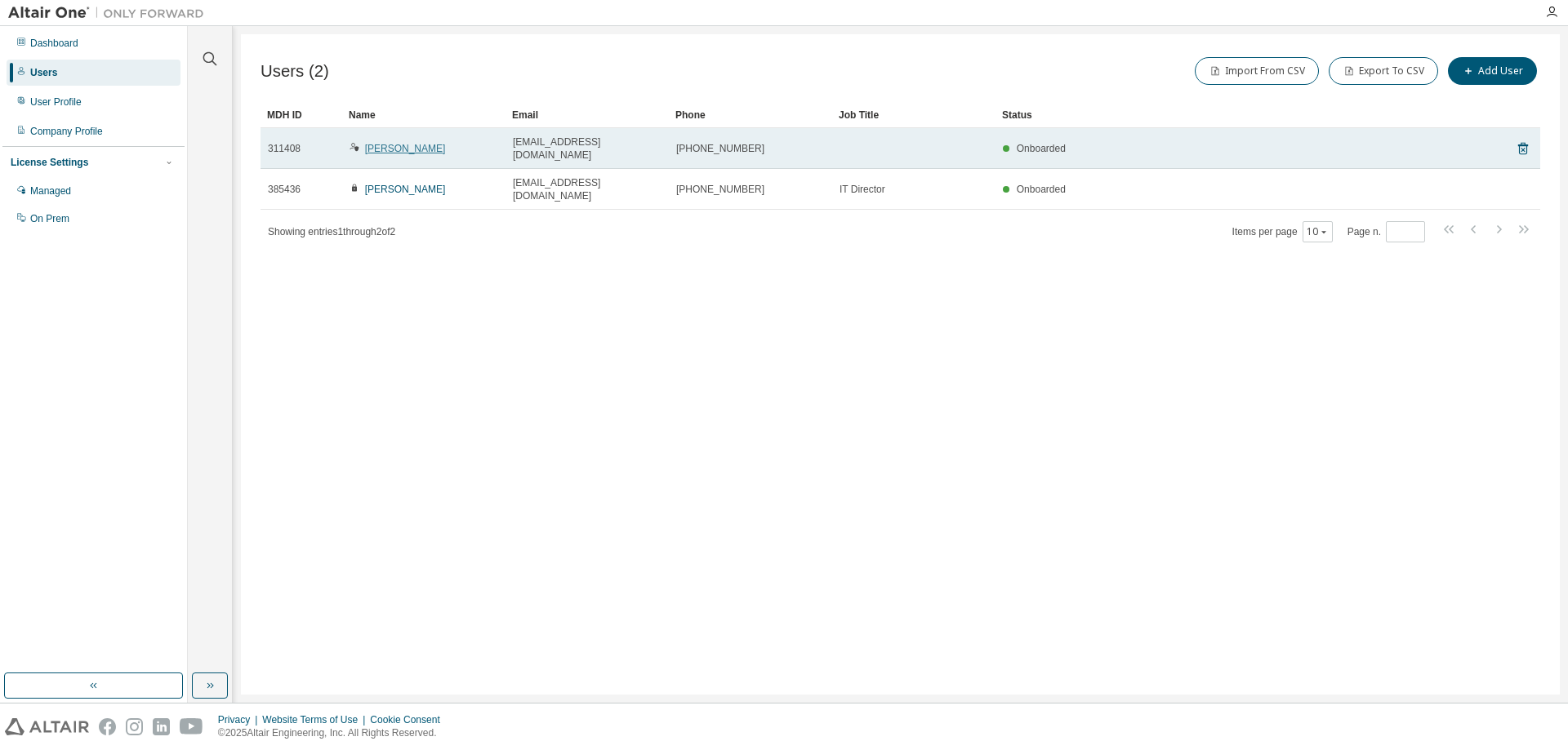
click at [413, 143] on link "Shelton Vance" at bounding box center [405, 148] width 81 height 12
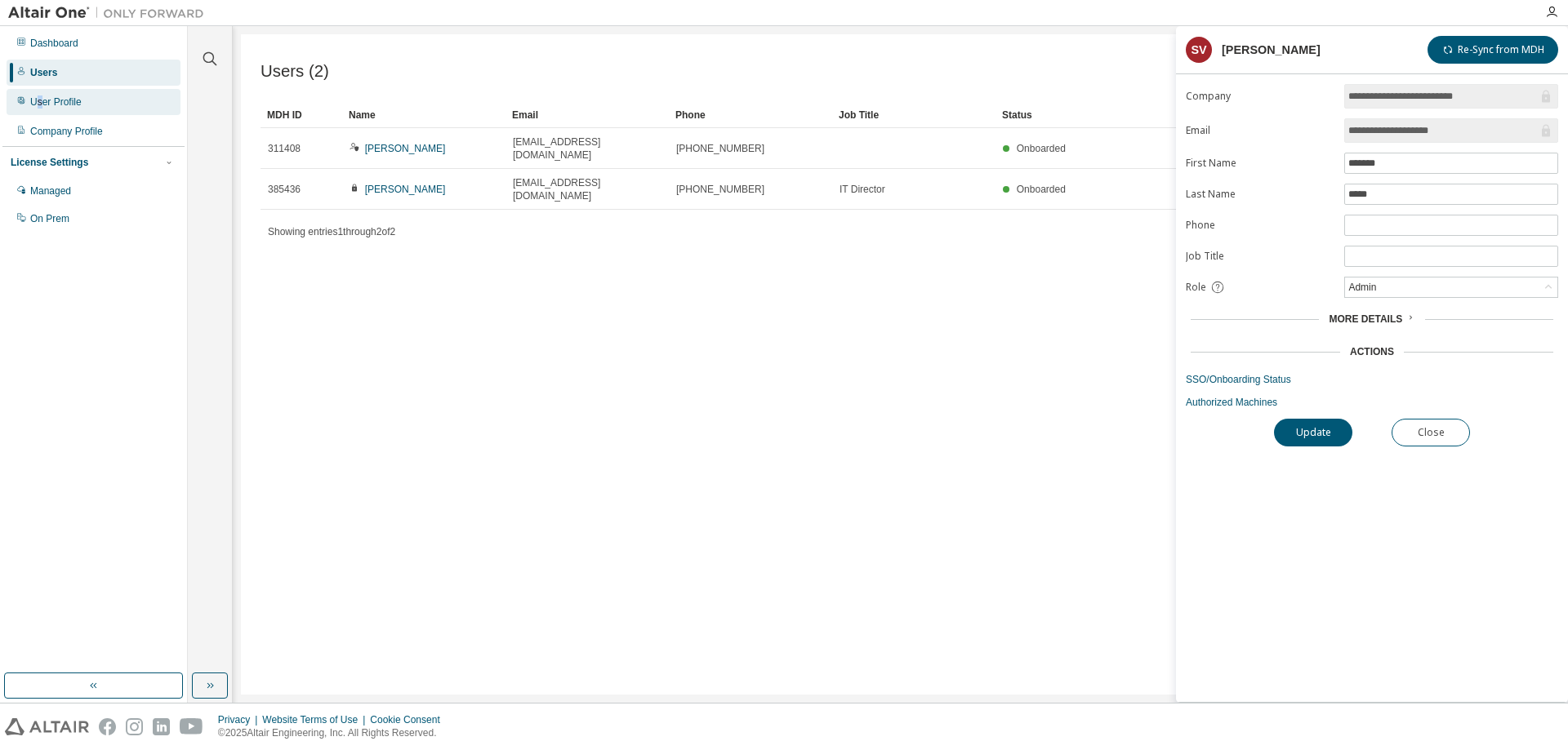
click at [39, 97] on div "User Profile" at bounding box center [55, 102] width 51 height 13
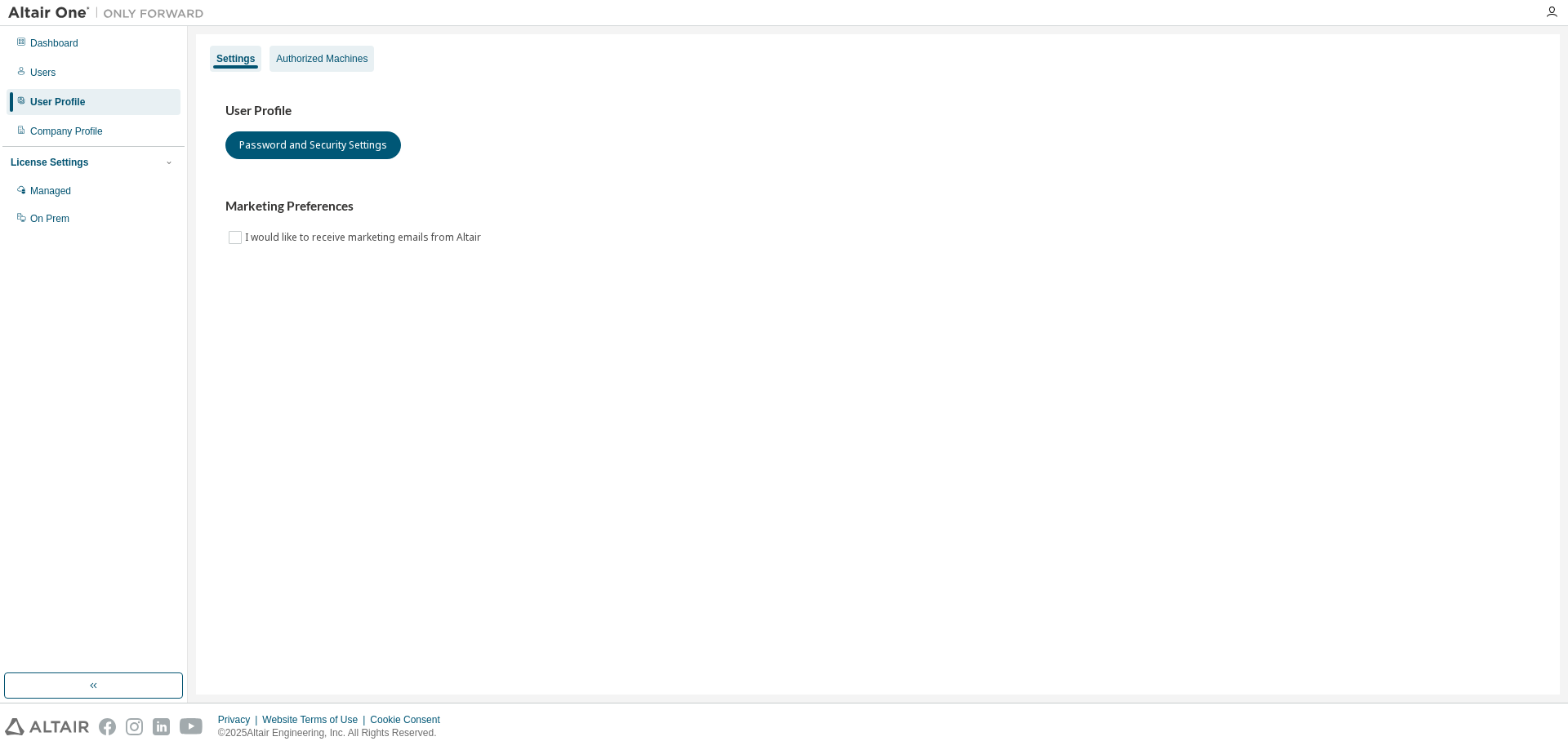
click at [305, 69] on div "Authorized Machines" at bounding box center [322, 59] width 105 height 26
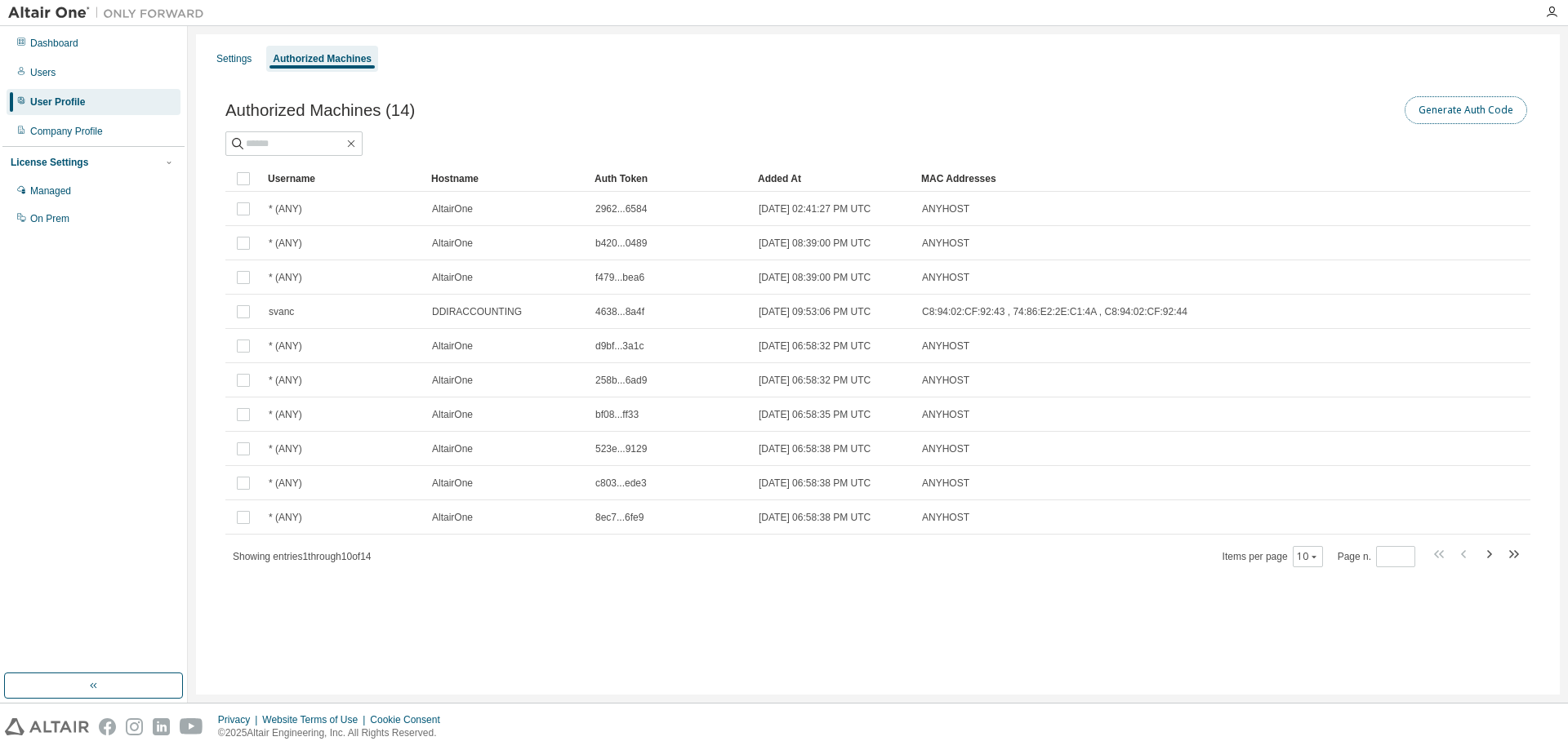
click at [1458, 115] on button "Generate Auth Code" at bounding box center [1466, 110] width 123 height 28
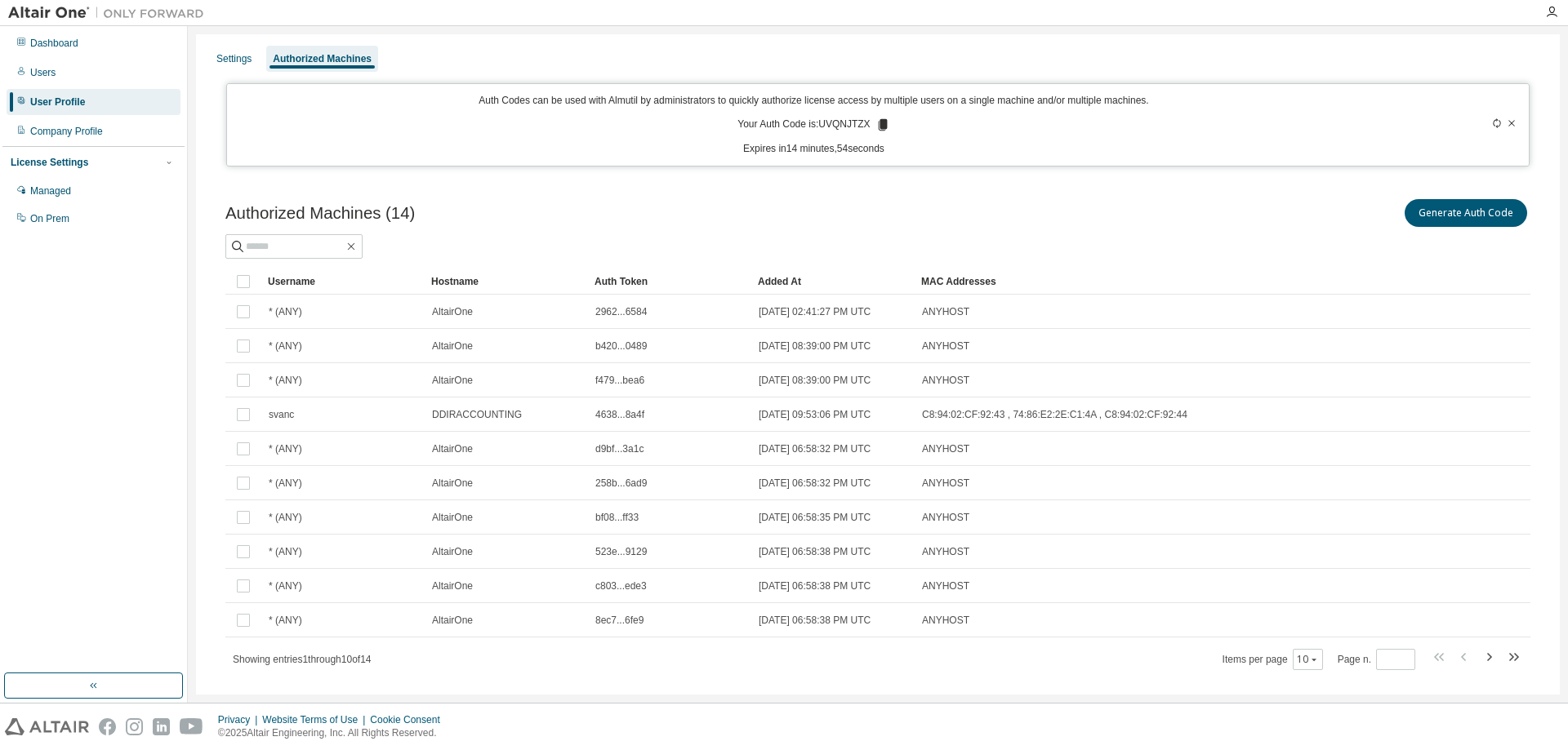
click at [842, 125] on p "Your Auth Code is: UVQNJTZX" at bounding box center [813, 125] width 152 height 14
copy p "UVQNJTZX"
